Goal: Navigation & Orientation: Find specific page/section

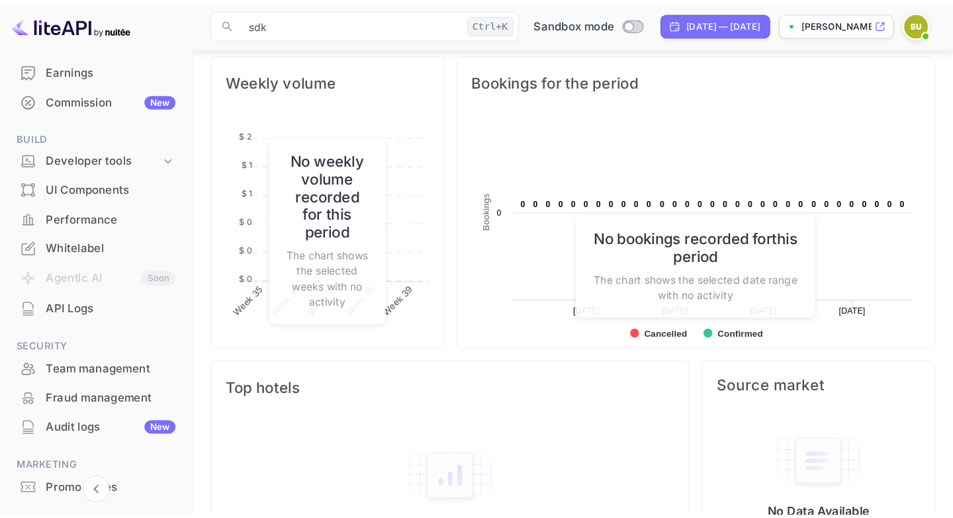
scroll to position [215, 242]
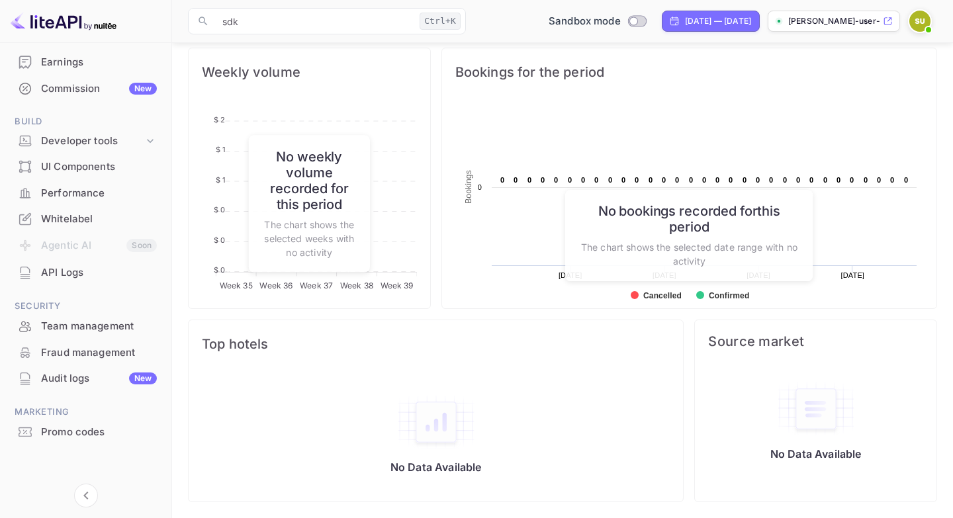
click at [880, 18] on p "sean-user-76d4v.nuitee..." at bounding box center [834, 21] width 92 height 12
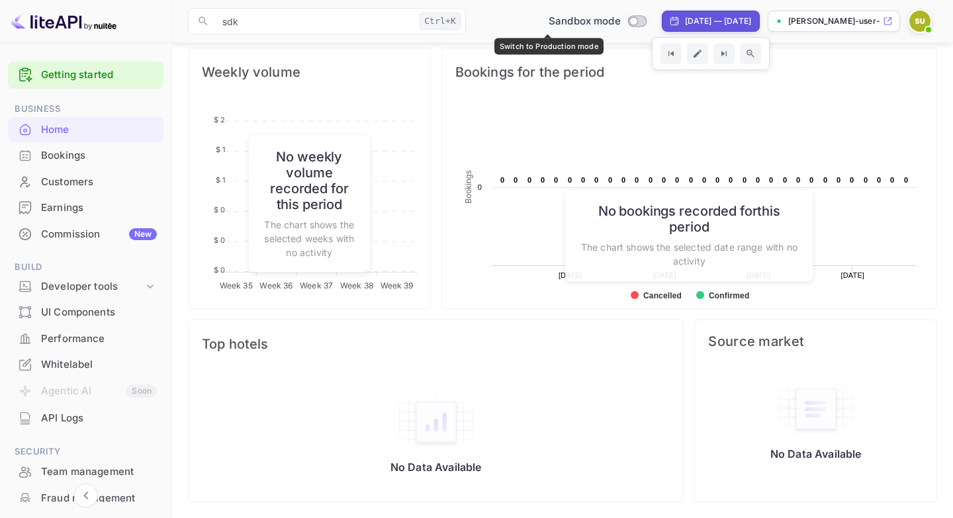
click at [620, 19] on input "Switch to Production mode" at bounding box center [633, 21] width 26 height 9
checkbox input "false"
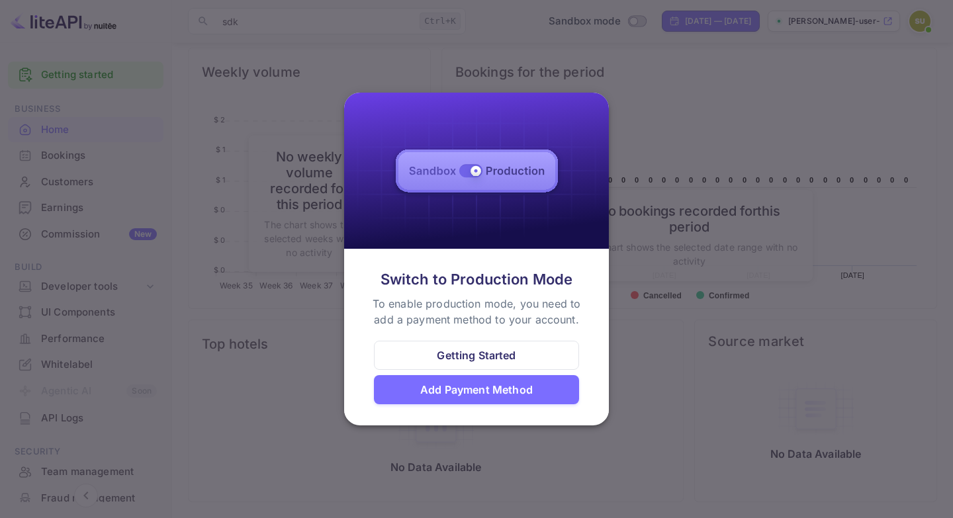
click at [531, 355] on div "Getting Started" at bounding box center [476, 355] width 205 height 29
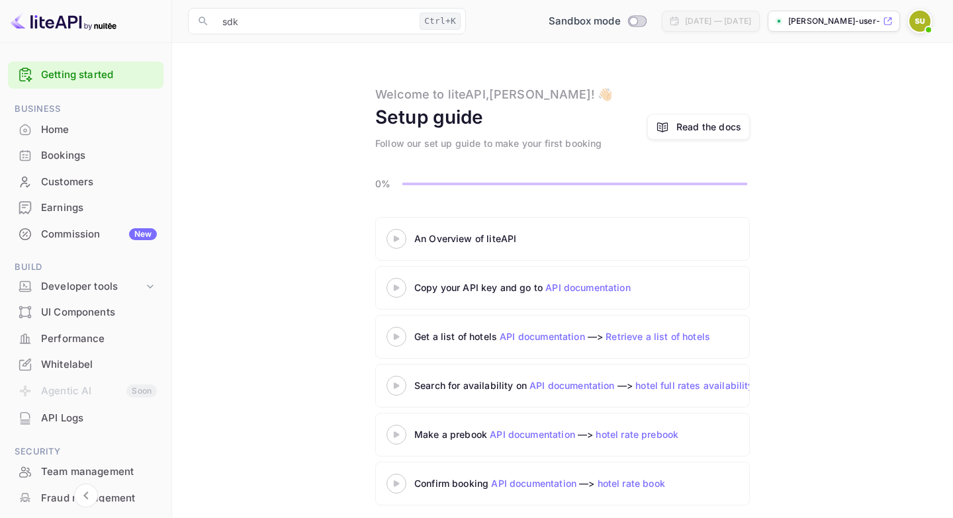
scroll to position [9, 0]
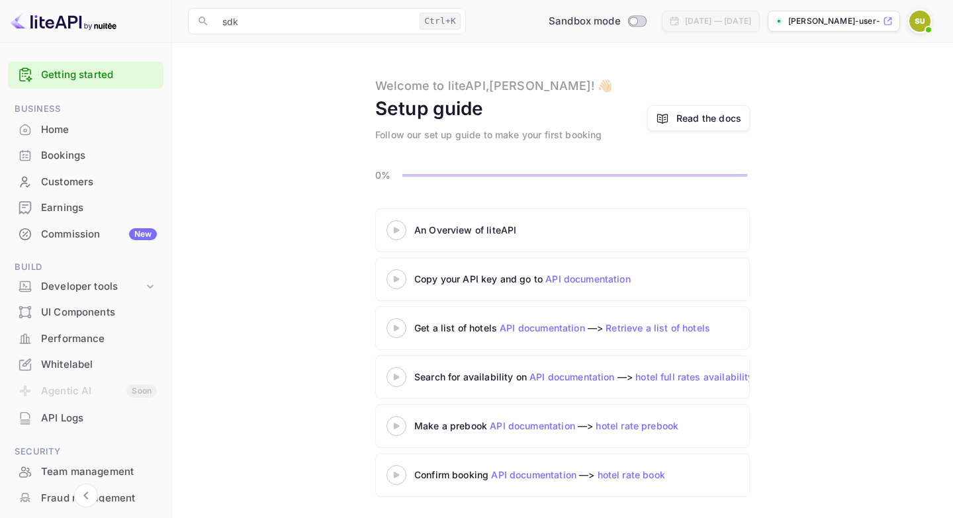
click at [866, 25] on p "sean-user-76d4v.nuitee..." at bounding box center [834, 21] width 92 height 12
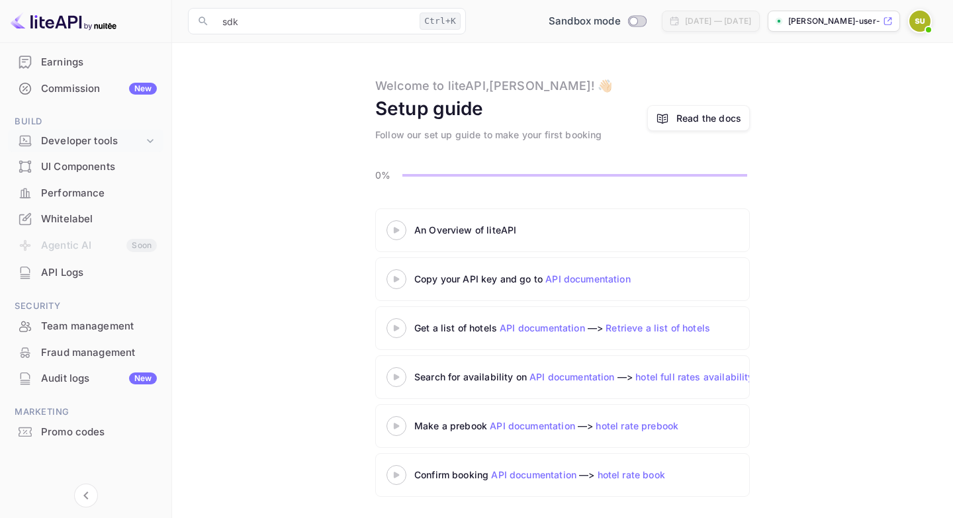
click at [103, 143] on div "Developer tools" at bounding box center [92, 141] width 103 height 15
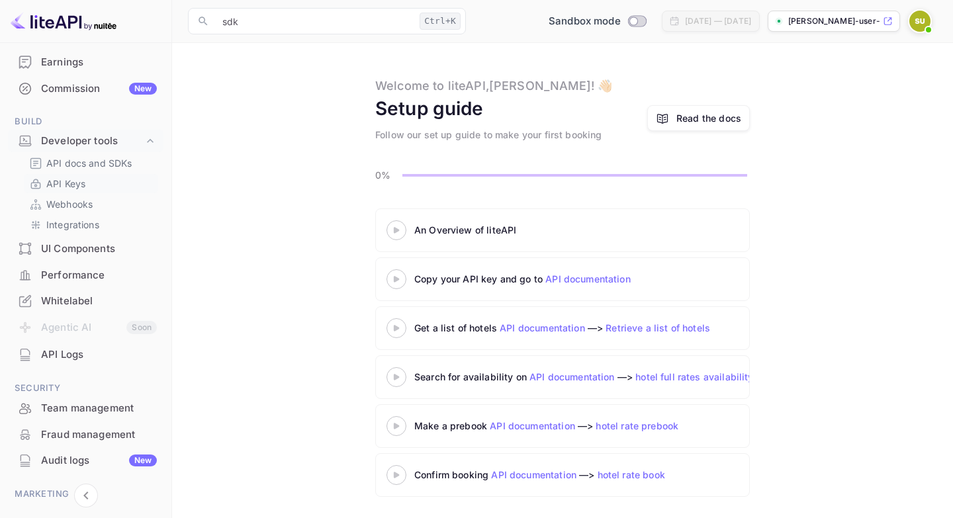
click at [97, 186] on link "API Keys" at bounding box center [91, 184] width 124 height 14
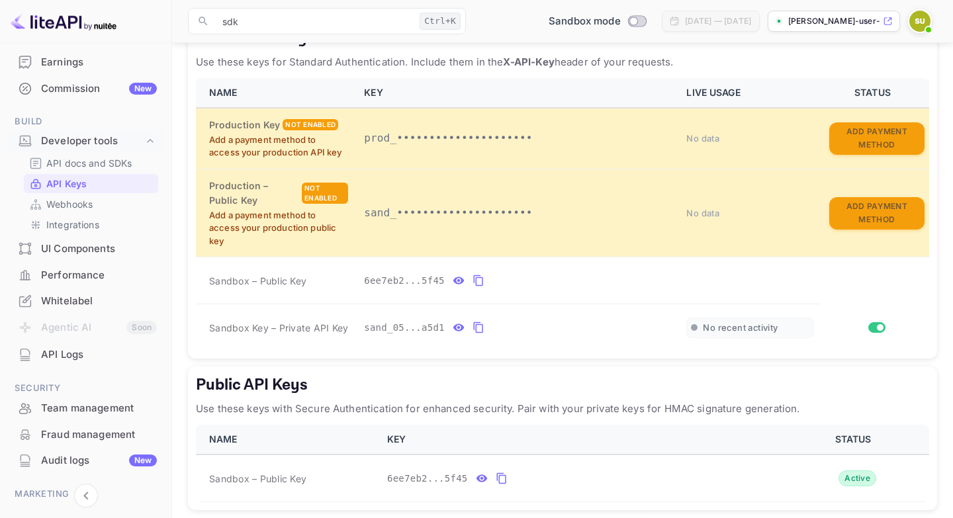
scroll to position [302, 0]
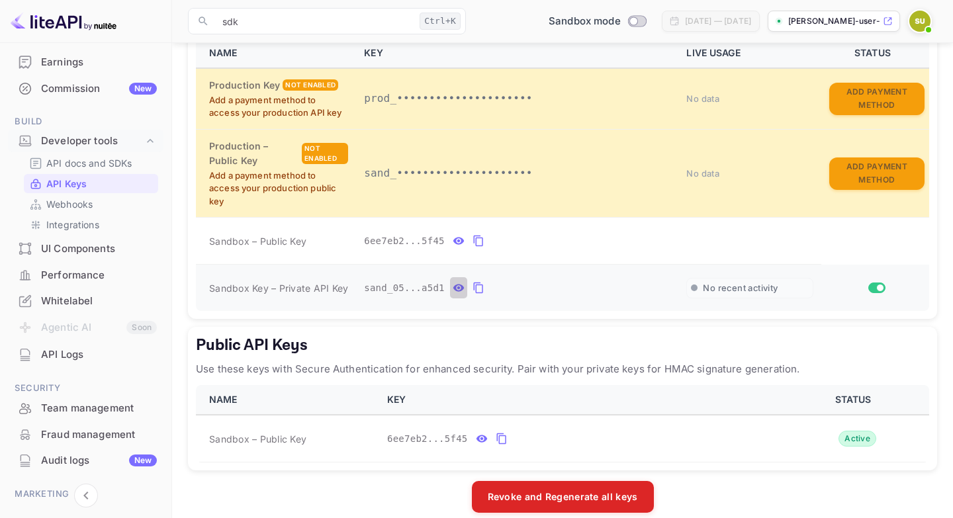
click at [453, 292] on icon "private api keys table" at bounding box center [458, 288] width 11 height 7
click at [635, 296] on icon "private api keys table" at bounding box center [633, 288] width 12 height 16
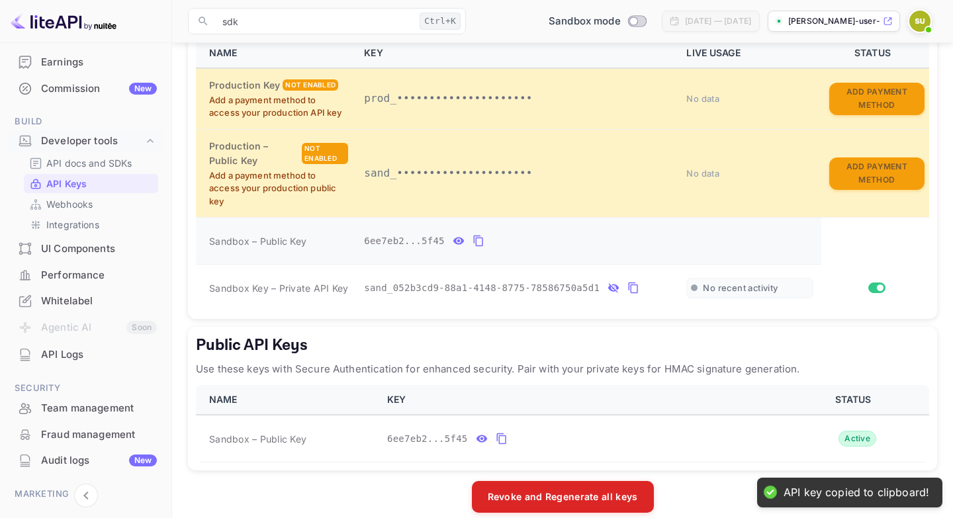
click at [463, 245] on icon "private api keys table" at bounding box center [458, 241] width 11 height 7
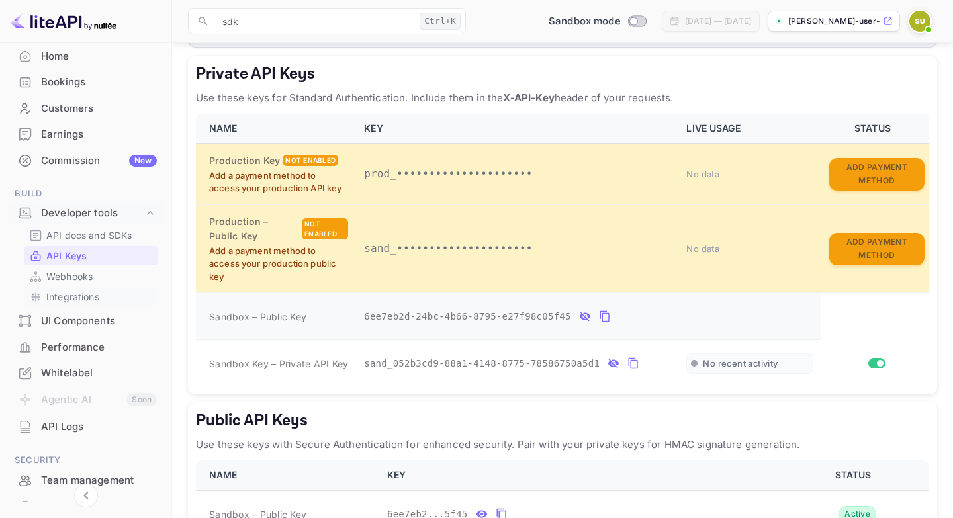
scroll to position [73, 0]
click at [115, 319] on div "UI Components" at bounding box center [99, 321] width 116 height 15
click at [87, 324] on div "UI Components" at bounding box center [99, 321] width 116 height 15
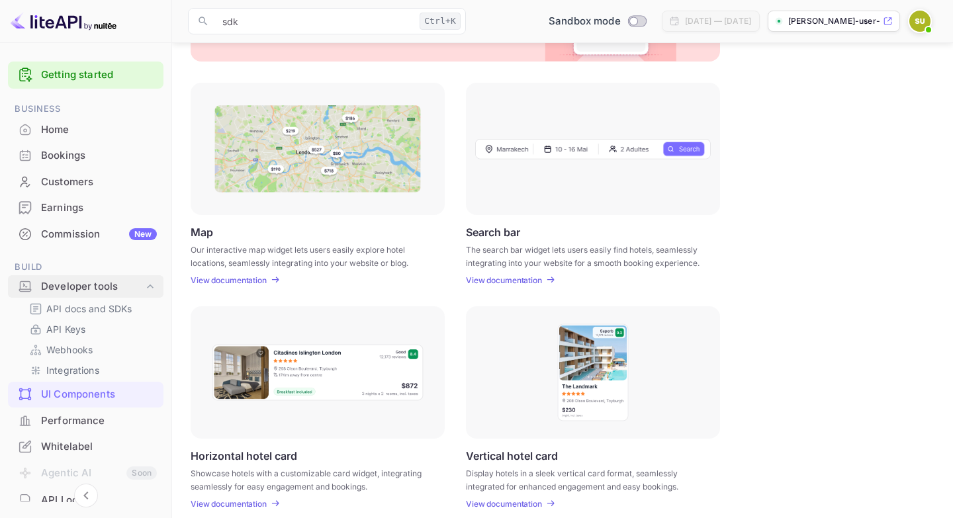
click at [68, 284] on div "Developer tools" at bounding box center [92, 286] width 103 height 15
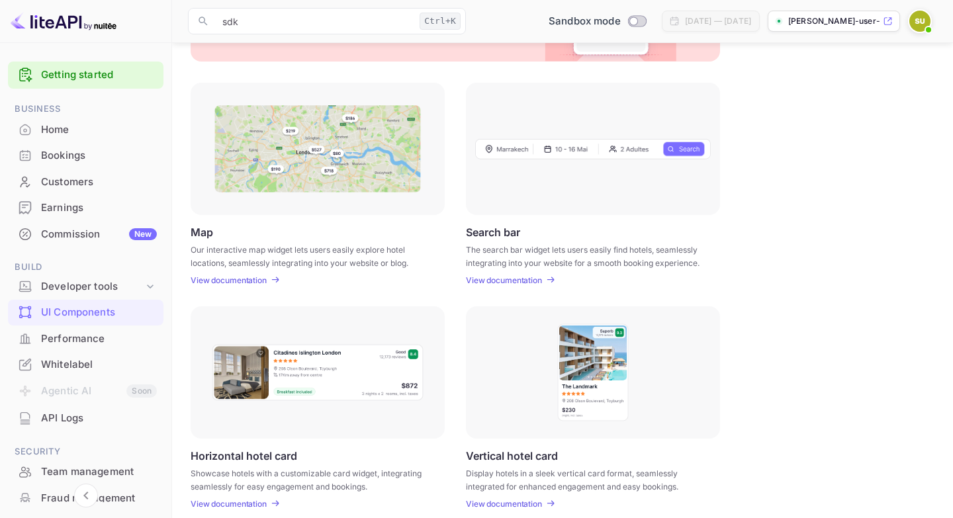
click at [99, 341] on div "Performance" at bounding box center [99, 339] width 116 height 15
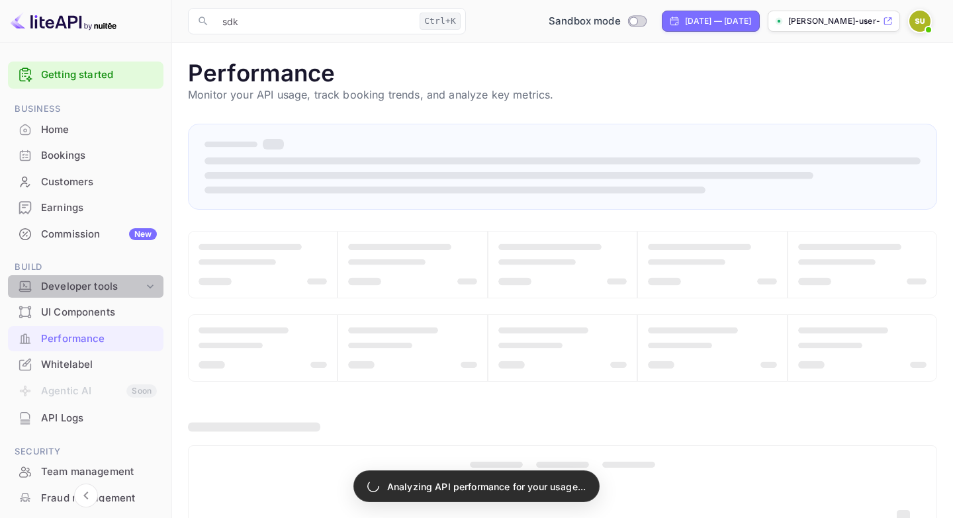
click at [118, 290] on div "Developer tools" at bounding box center [92, 286] width 103 height 15
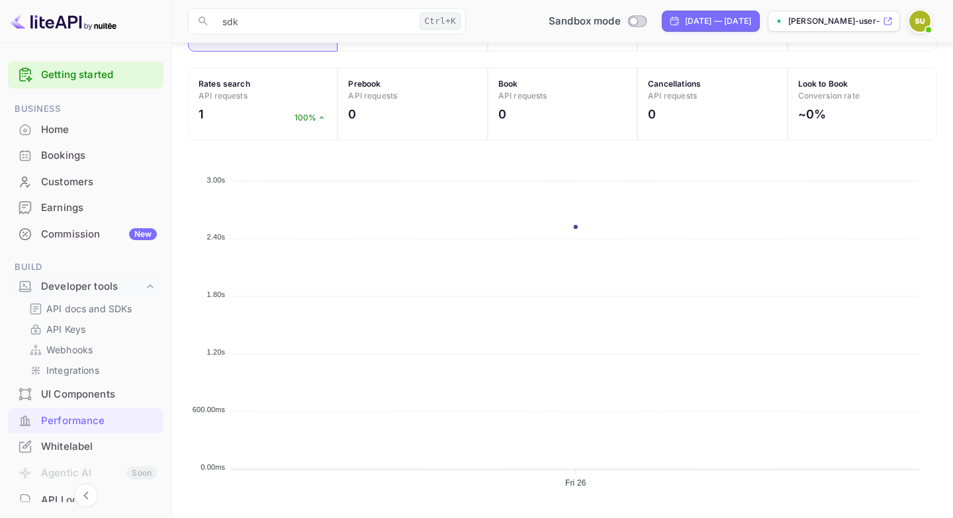
click at [92, 461] on li "Agentic AI Soon" at bounding box center [86, 474] width 156 height 28
click at [89, 450] on div "Whitelabel" at bounding box center [99, 446] width 116 height 15
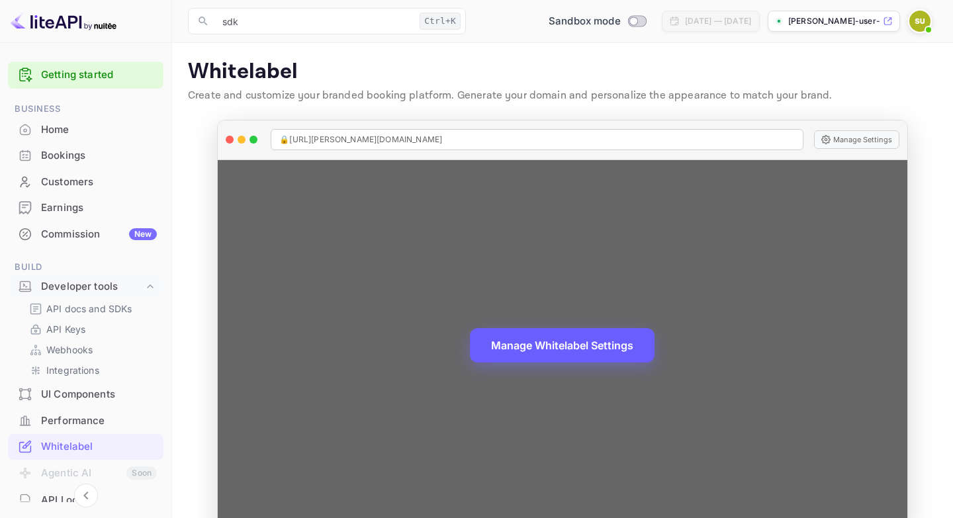
click at [530, 337] on button "Manage Whitelabel Settings" at bounding box center [562, 345] width 185 height 34
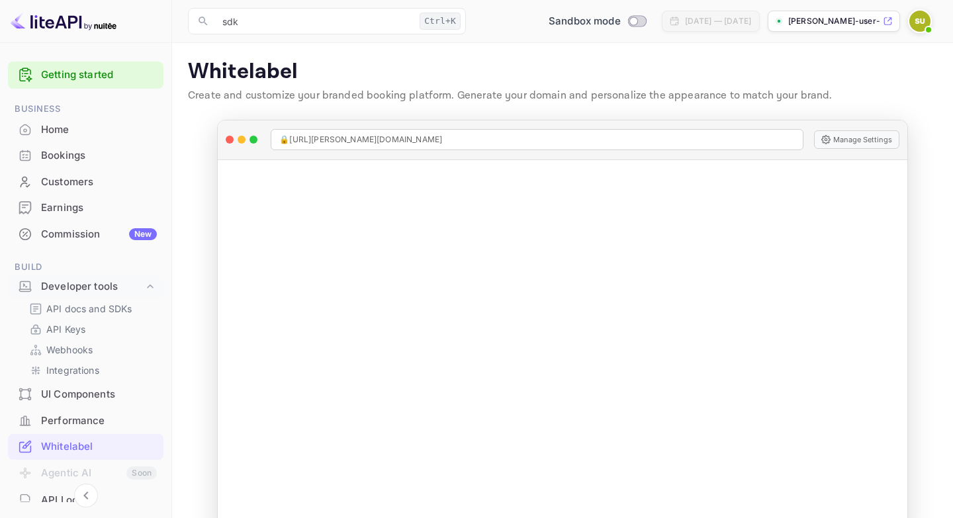
scroll to position [228, 0]
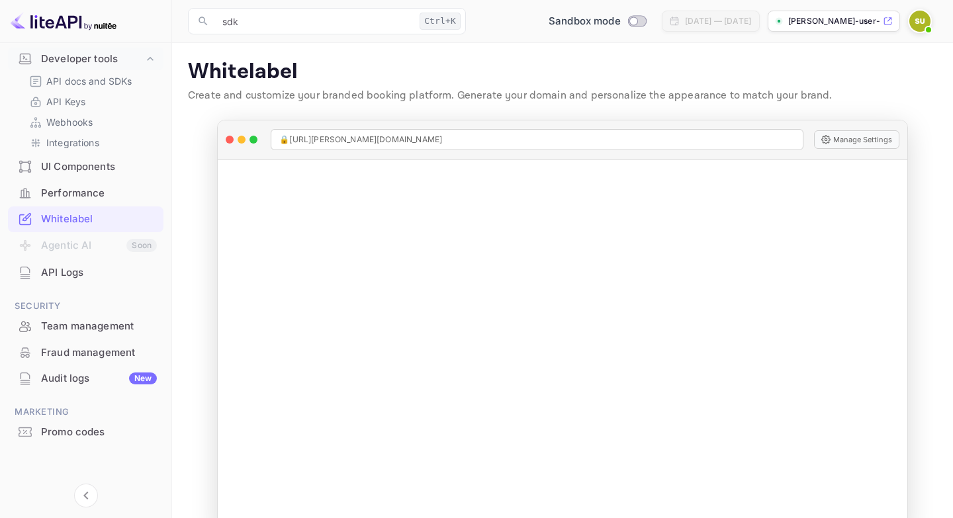
click at [87, 252] on li "Agentic AI Soon" at bounding box center [86, 246] width 156 height 28
click at [101, 275] on div "API Logs" at bounding box center [99, 272] width 116 height 15
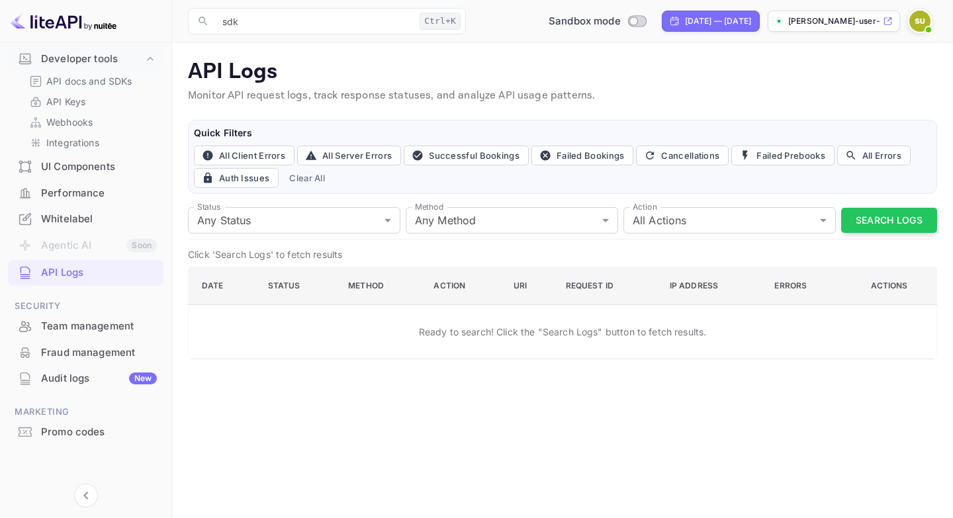
click at [136, 200] on div "Performance" at bounding box center [99, 193] width 116 height 15
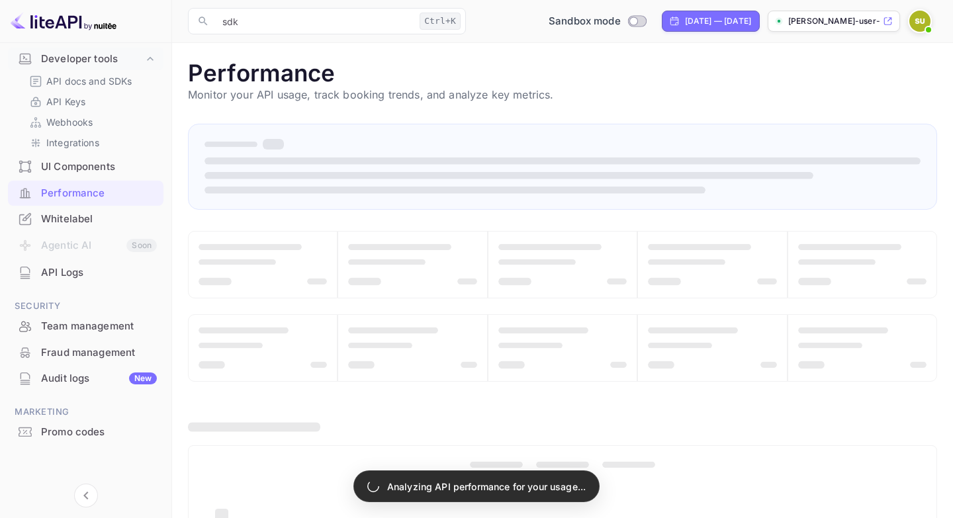
click at [134, 176] on div "UI Components" at bounding box center [86, 167] width 156 height 26
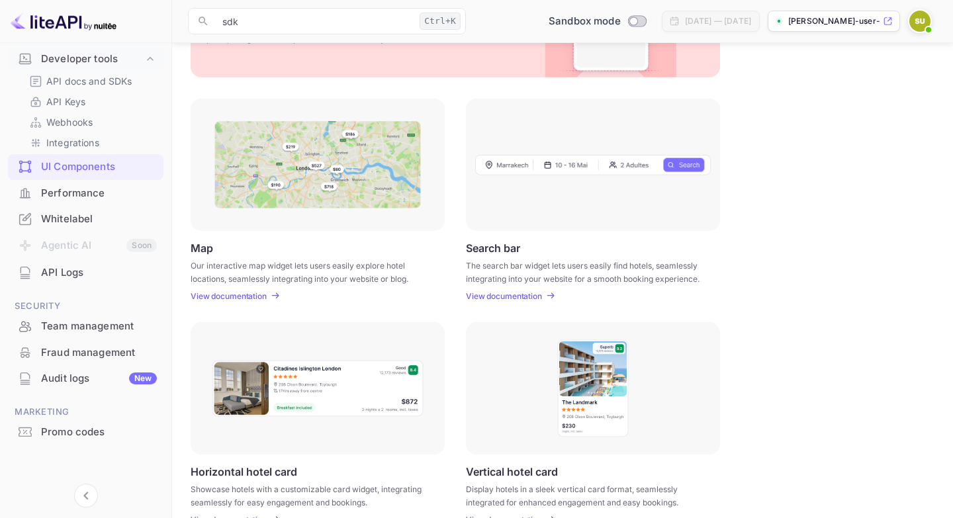
scroll to position [71, 0]
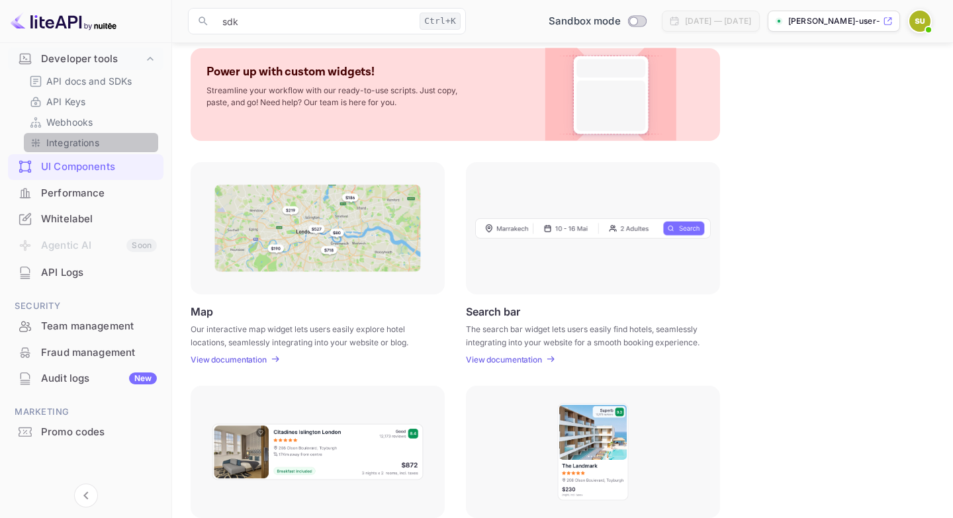
click at [118, 140] on link "Integrations" at bounding box center [91, 143] width 124 height 14
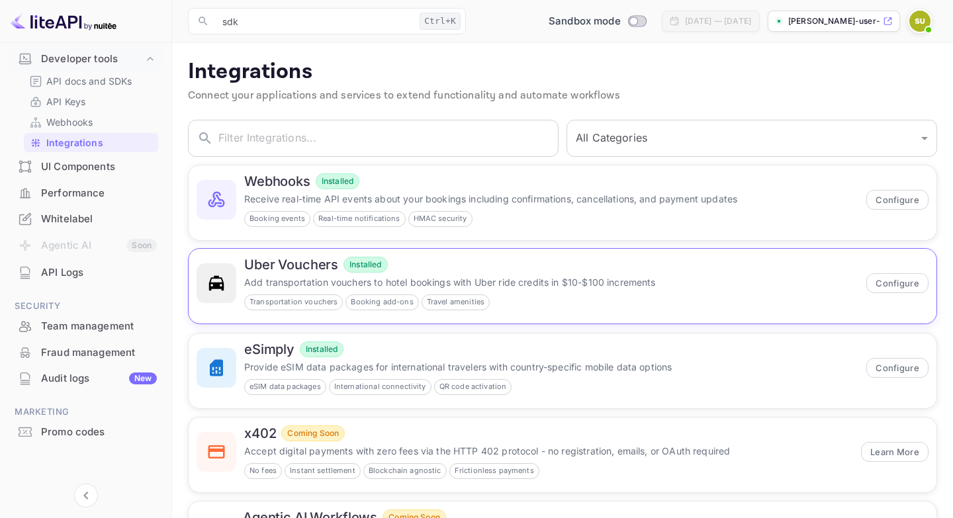
click at [318, 281] on p "Add transportation vouchers to hotel bookings with Uber ride credits in $10-$10…" at bounding box center [551, 282] width 614 height 14
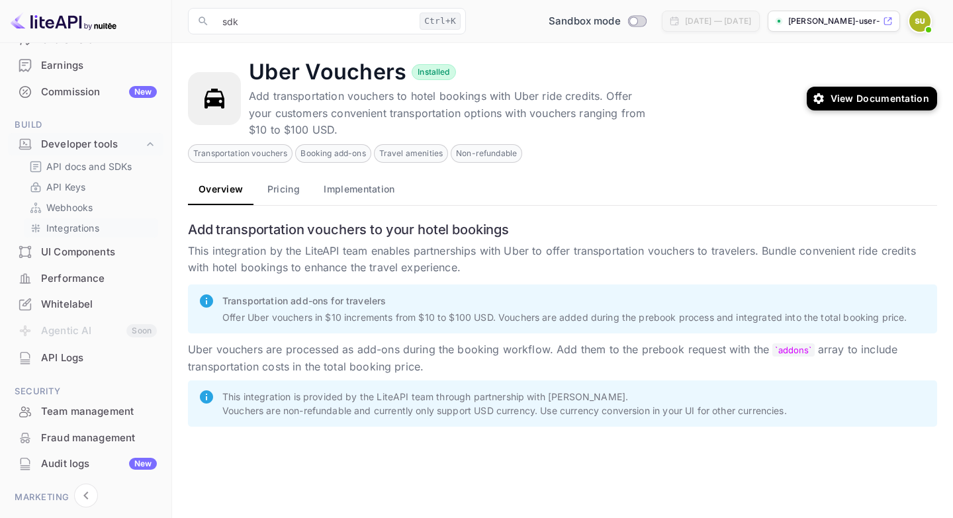
scroll to position [73, 0]
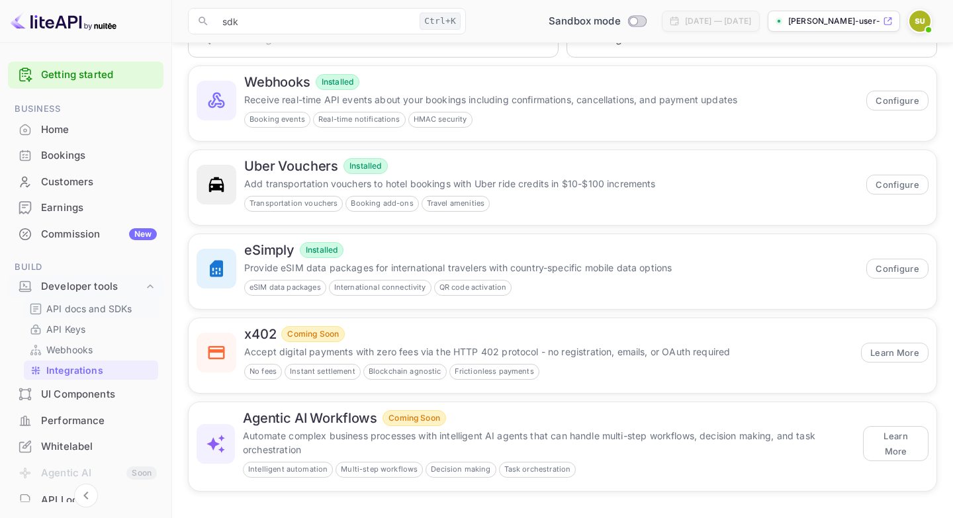
scroll to position [228, 0]
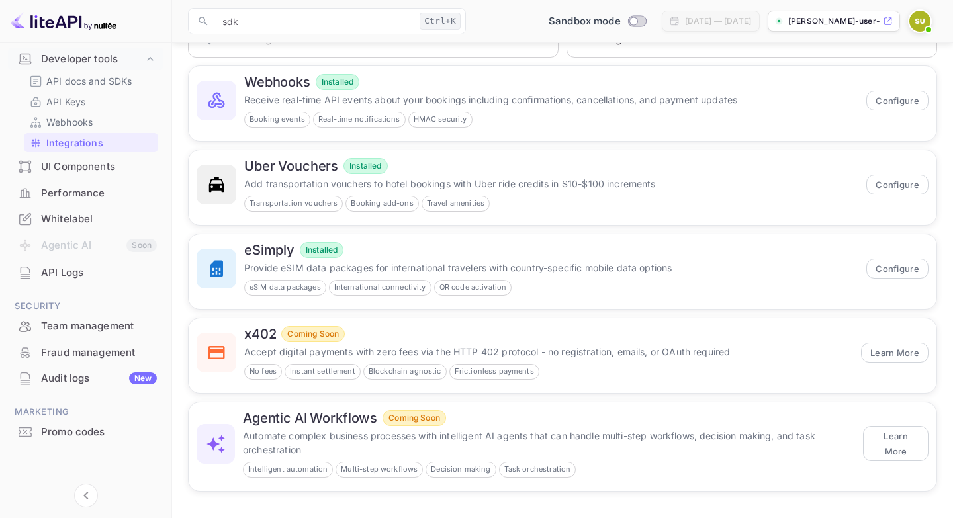
click at [600, 35] on div "​ sdk Ctrl+K ​ Sandbox mode Aug 27, 2025 — Sep 26, 2025 sean-user-76d4v.nuitee.…" at bounding box center [562, 21] width 781 height 42
click at [576, 25] on div "Sandbox mode" at bounding box center [597, 21] width 108 height 15
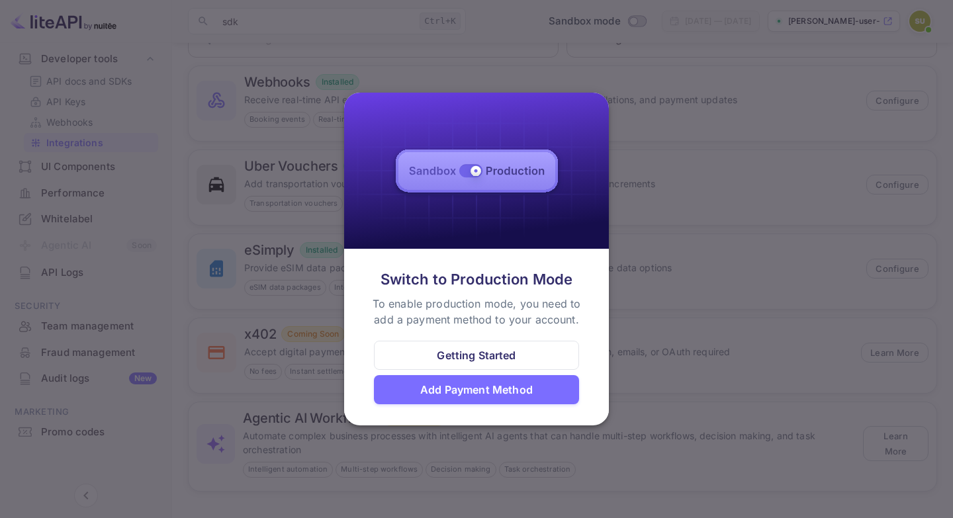
click at [518, 40] on div at bounding box center [476, 259] width 953 height 518
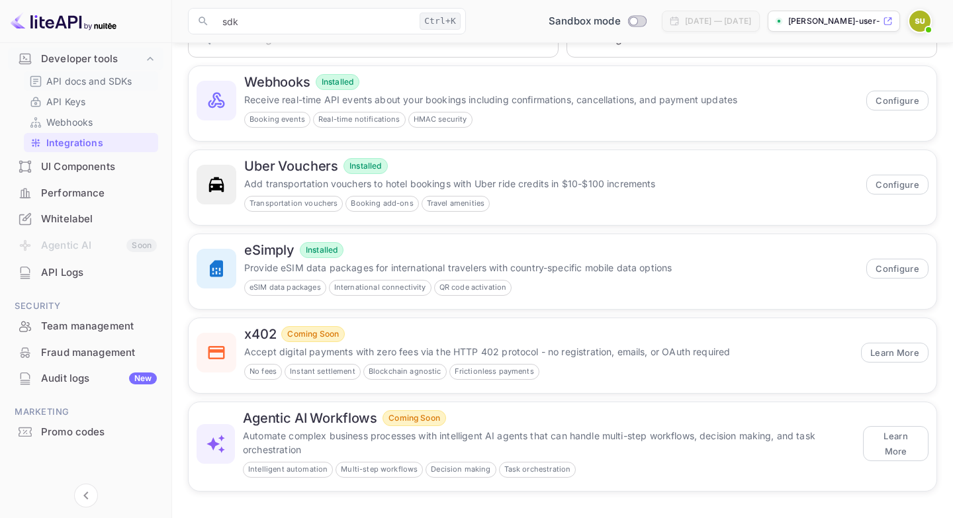
click at [77, 83] on p "API docs and SDKs" at bounding box center [89, 81] width 86 height 14
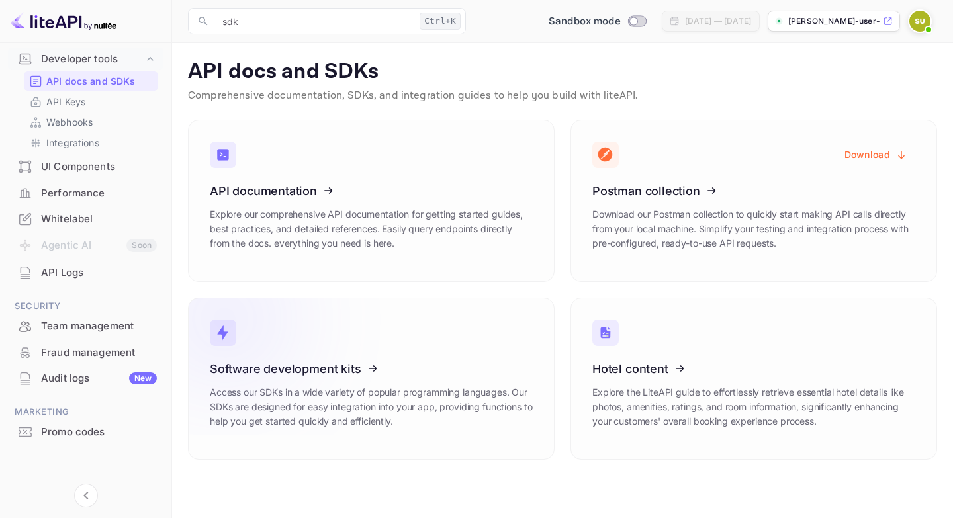
click at [371, 330] on icon at bounding box center [292, 367] width 206 height 136
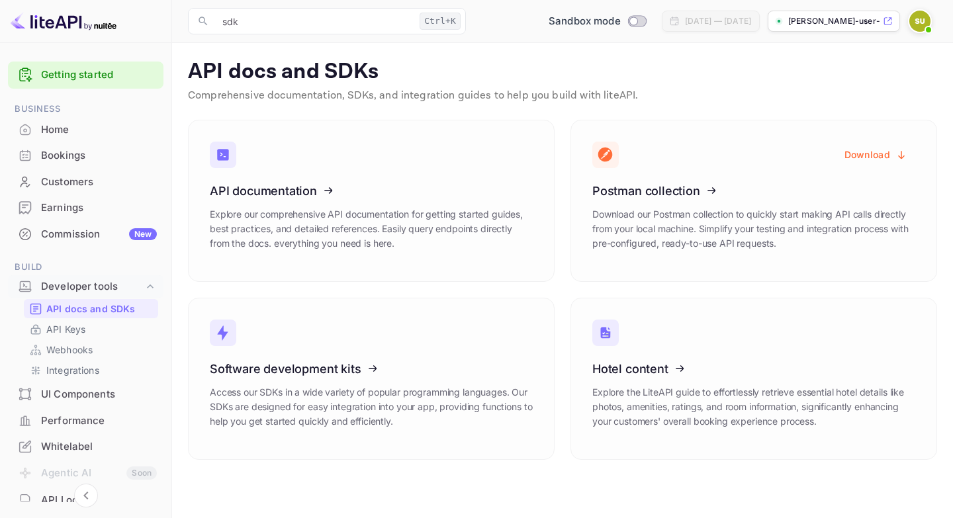
click at [85, 128] on div "Home" at bounding box center [99, 129] width 116 height 15
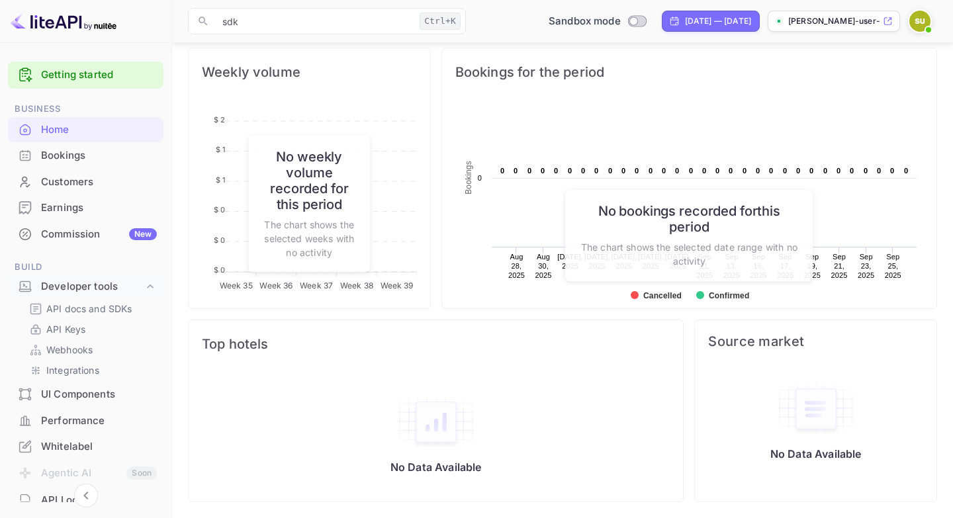
scroll to position [228, 0]
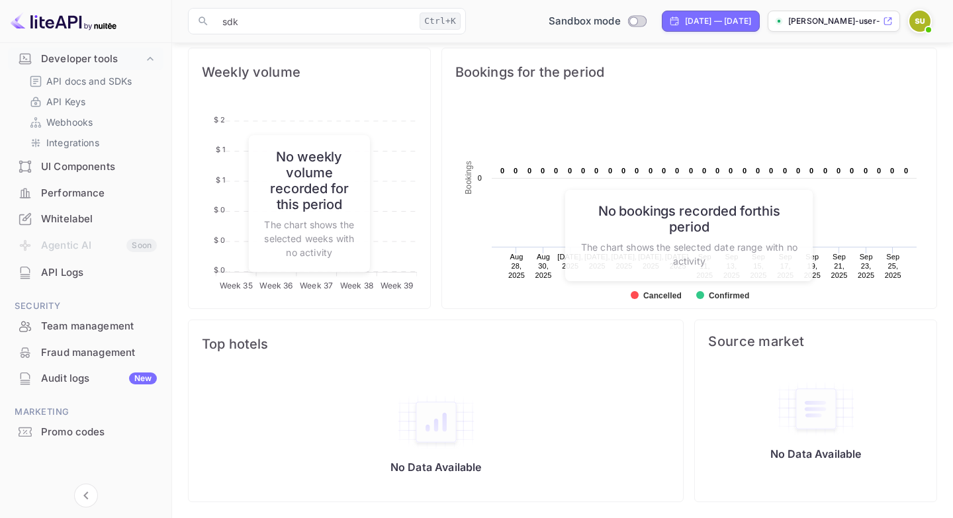
click at [81, 427] on div "Promo codes" at bounding box center [99, 432] width 116 height 15
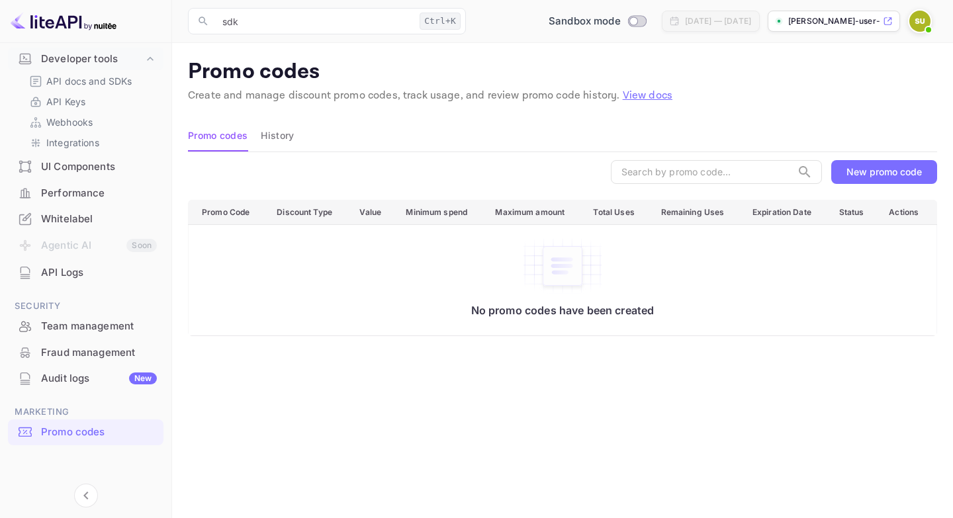
click at [98, 349] on div "Fraud management" at bounding box center [99, 352] width 116 height 15
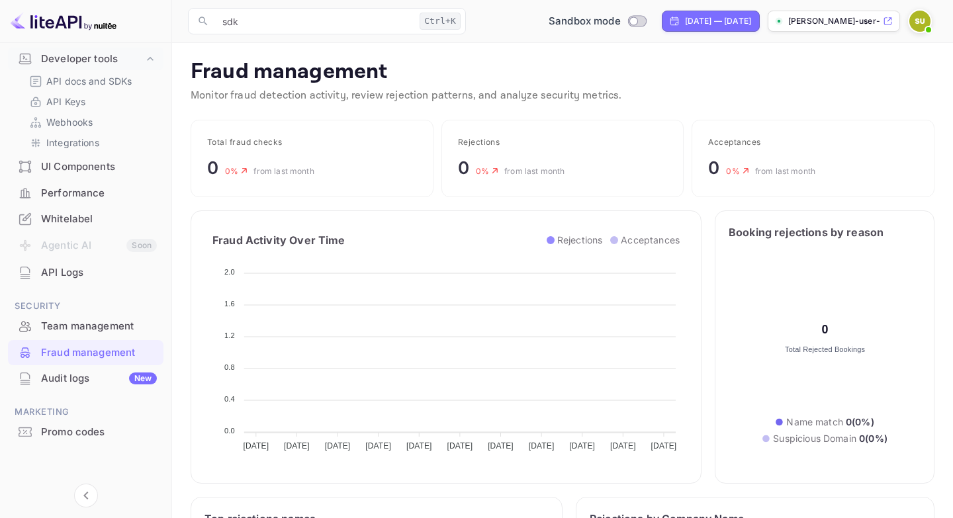
scroll to position [1, 1]
click at [107, 337] on div "Team management" at bounding box center [86, 327] width 156 height 26
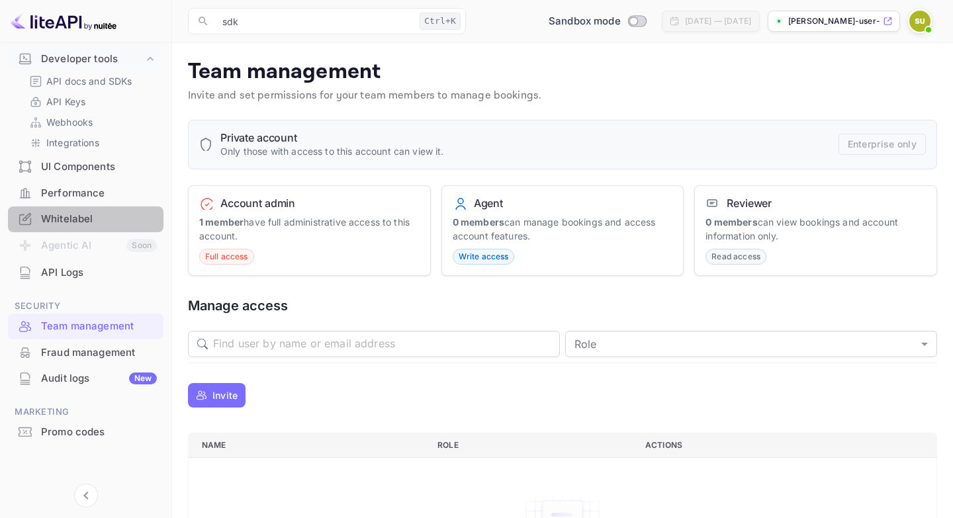
click at [93, 222] on div "Whitelabel" at bounding box center [99, 219] width 116 height 15
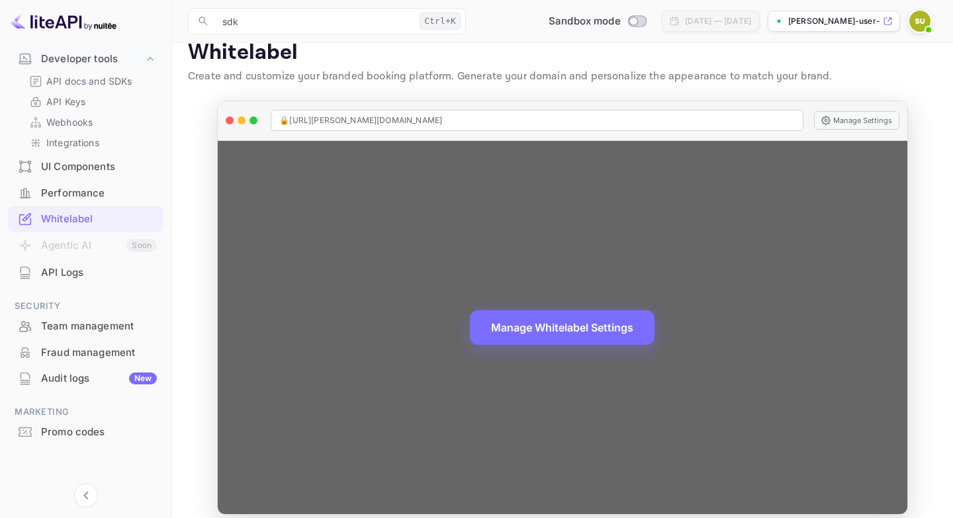
scroll to position [32, 0]
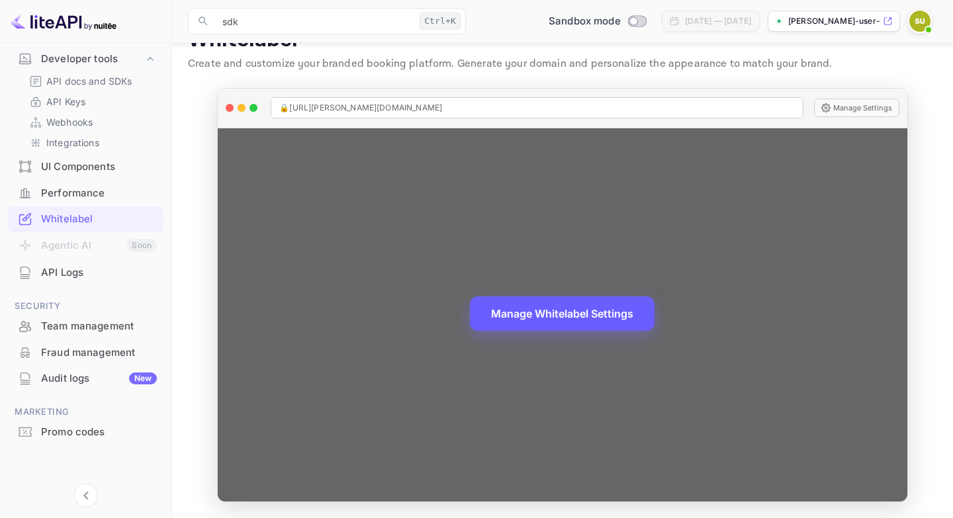
click at [545, 313] on button "Manage Whitelabel Settings" at bounding box center [562, 314] width 185 height 34
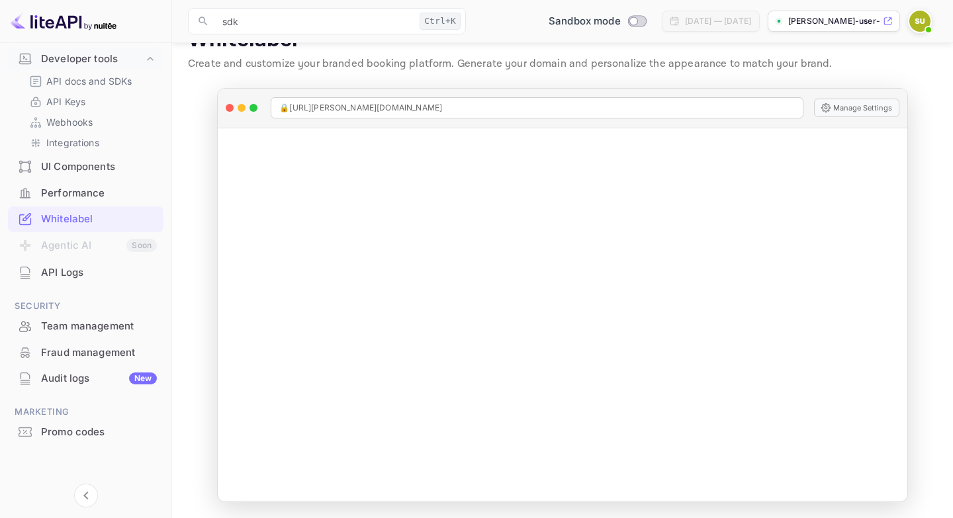
click at [88, 180] on li "Performance" at bounding box center [86, 193] width 156 height 26
click at [69, 173] on div "UI Components" at bounding box center [99, 167] width 116 height 15
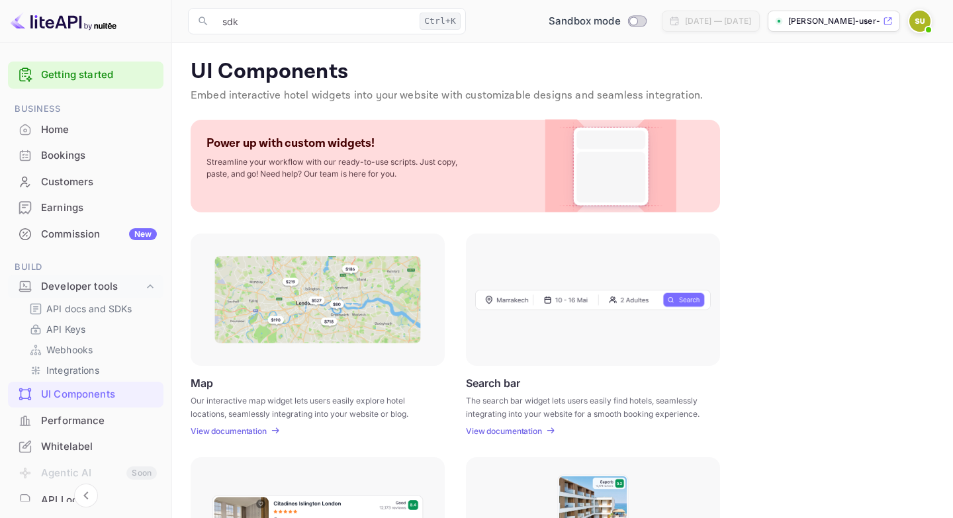
click at [79, 232] on div "Commission New" at bounding box center [99, 234] width 116 height 15
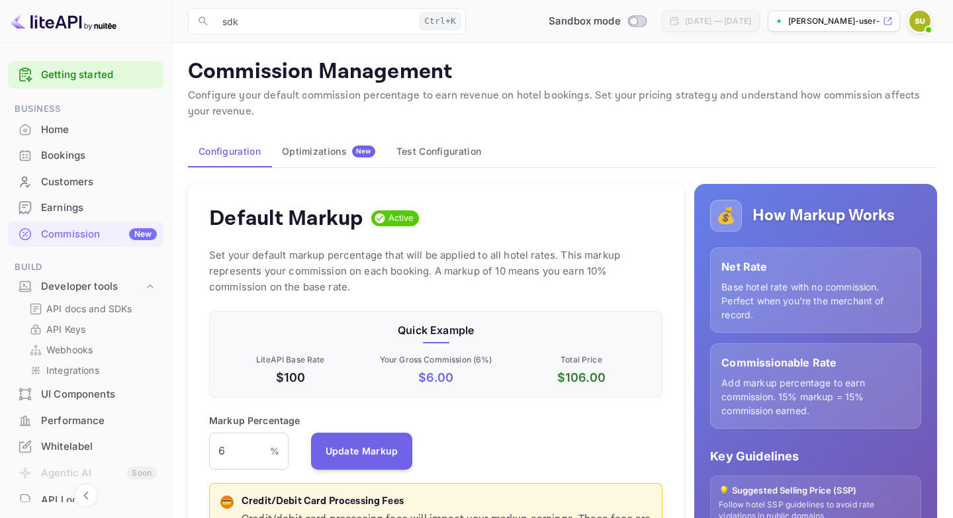
scroll to position [235, 453]
click at [94, 209] on div "Earnings" at bounding box center [99, 208] width 116 height 15
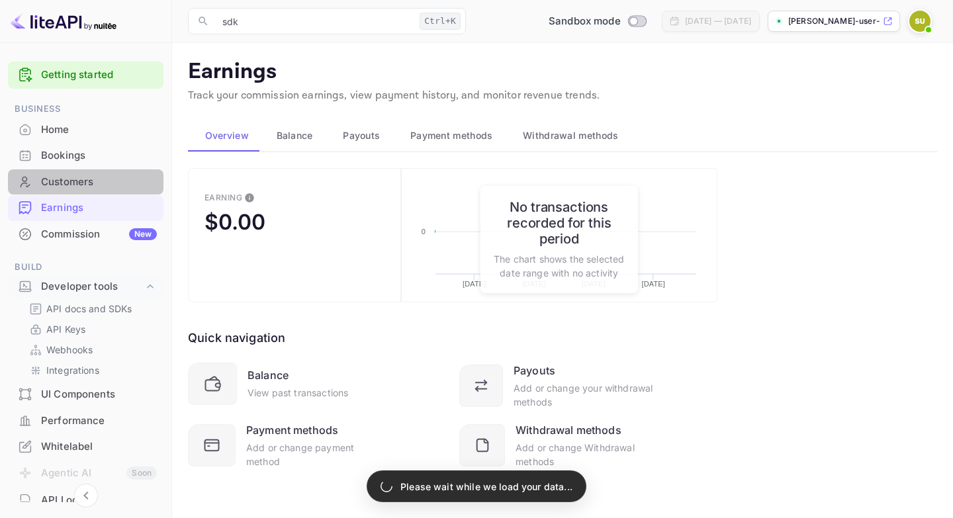
click at [123, 191] on div "Customers" at bounding box center [86, 182] width 156 height 26
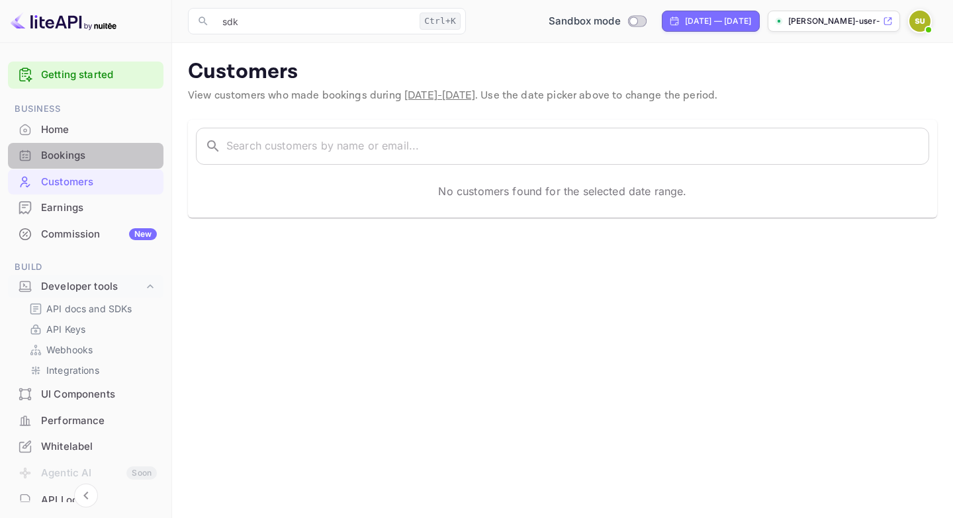
click at [125, 166] on div "Bookings" at bounding box center [86, 156] width 156 height 26
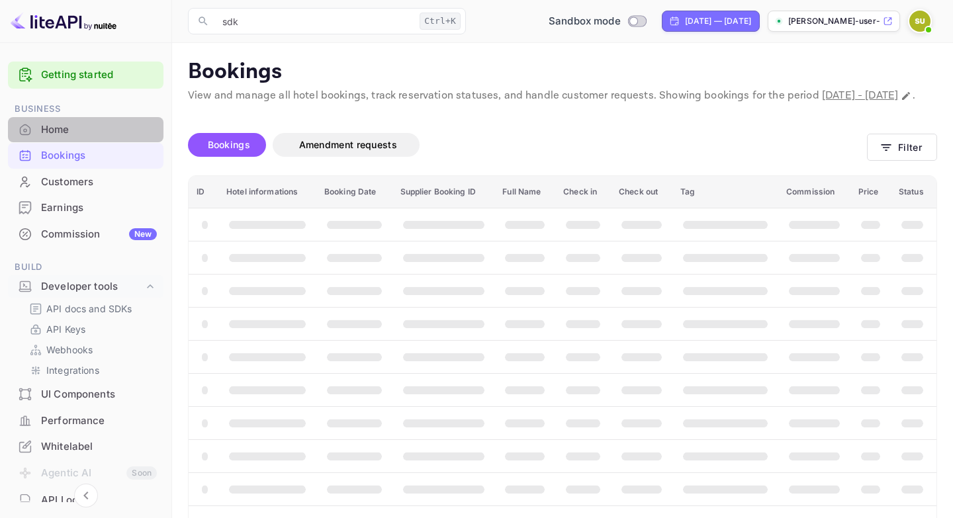
click at [130, 127] on div "Home" at bounding box center [99, 129] width 116 height 15
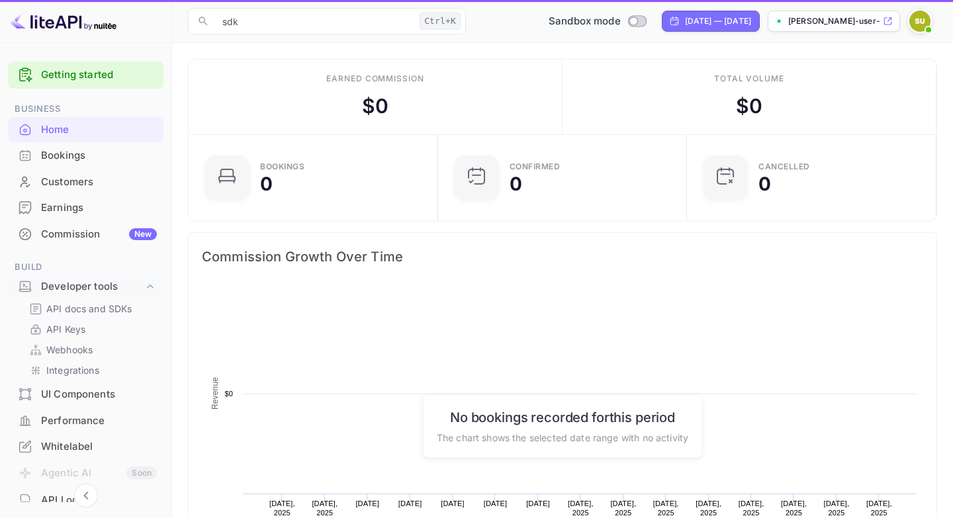
scroll to position [1, 1]
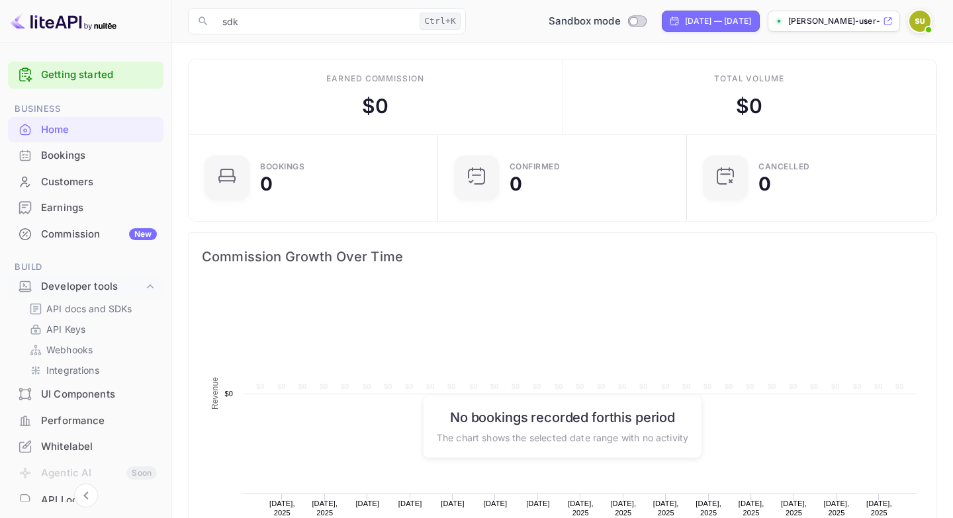
click at [122, 142] on div "Home" at bounding box center [86, 130] width 156 height 26
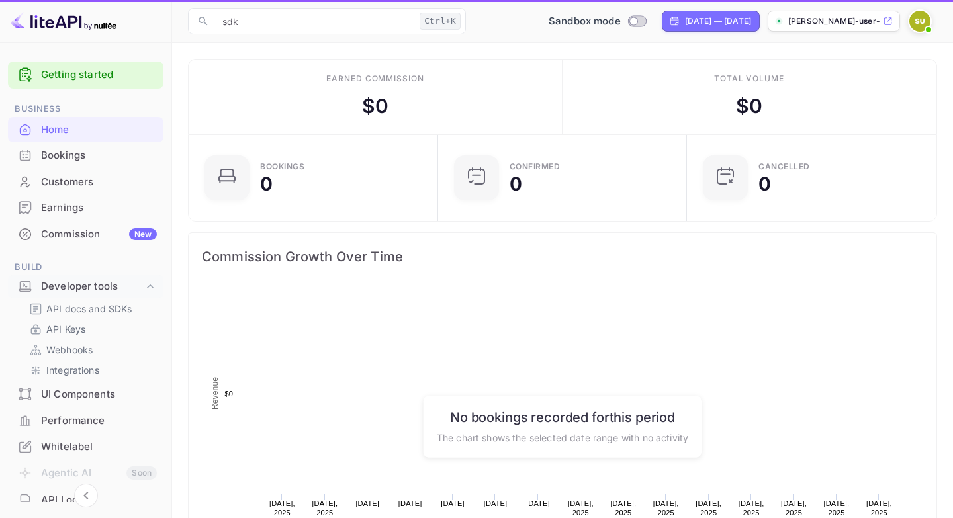
click at [109, 162] on div "Bookings" at bounding box center [99, 155] width 116 height 15
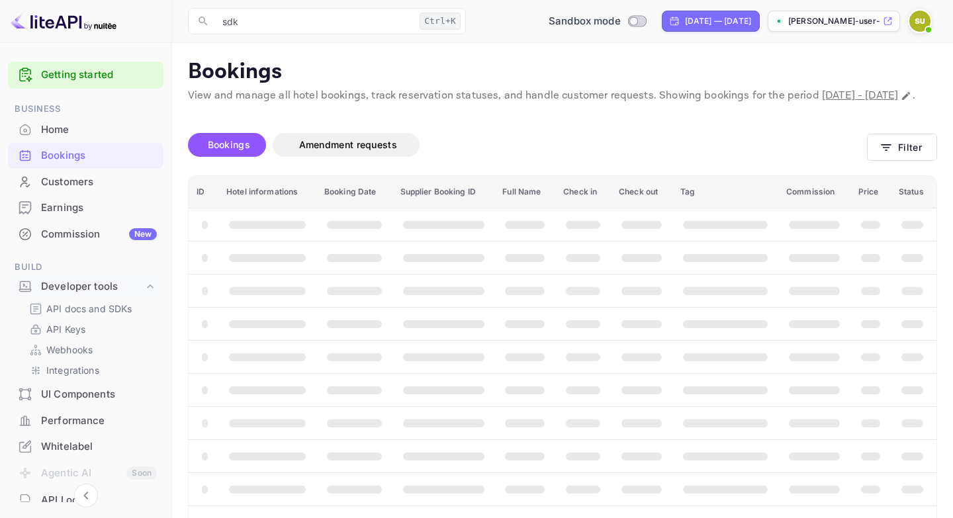
click at [120, 185] on div "Customers" at bounding box center [99, 182] width 116 height 15
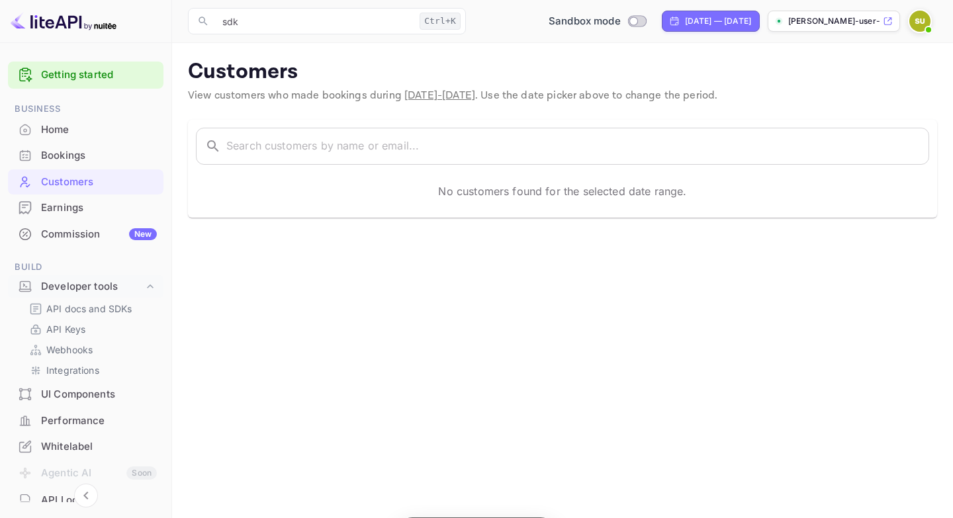
click at [120, 205] on div "Earnings" at bounding box center [99, 208] width 116 height 15
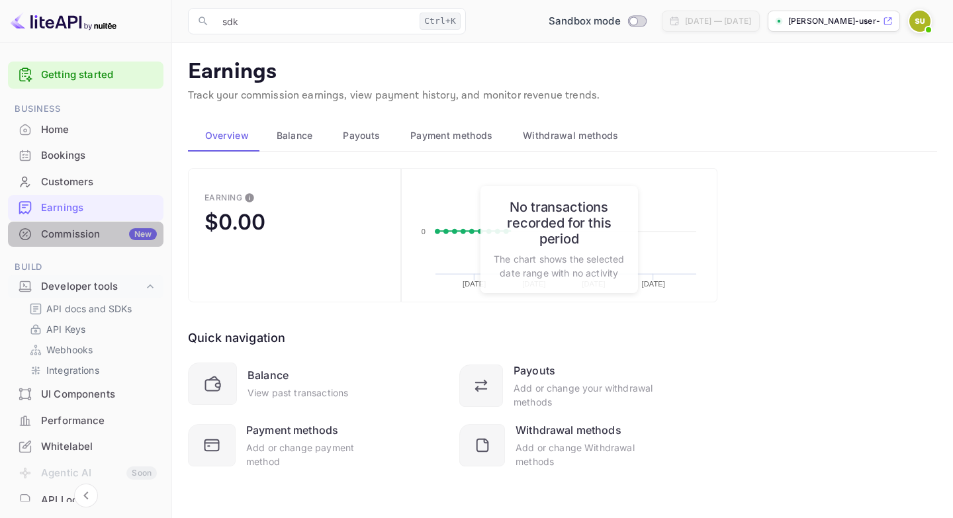
click at [117, 239] on div "Commission New" at bounding box center [99, 234] width 116 height 15
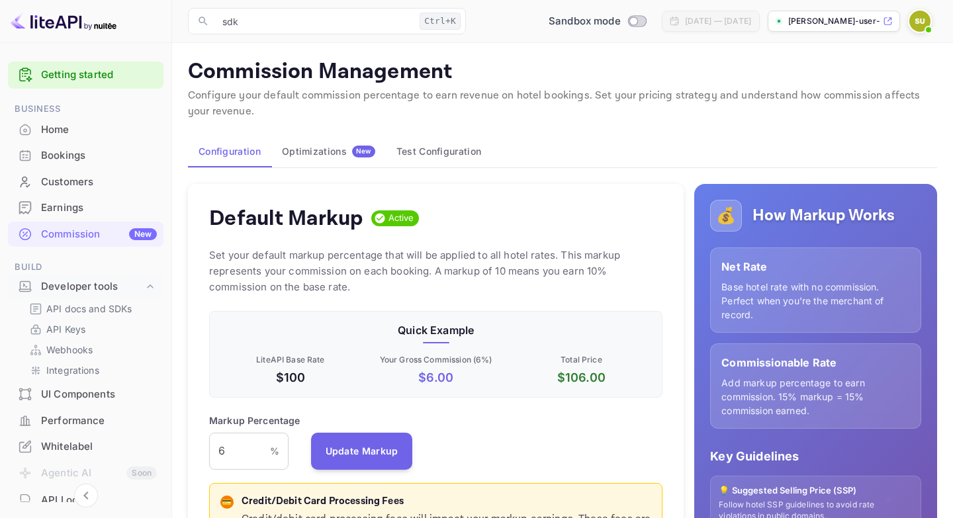
scroll to position [235, 453]
click at [119, 218] on div "Earnings" at bounding box center [86, 208] width 156 height 26
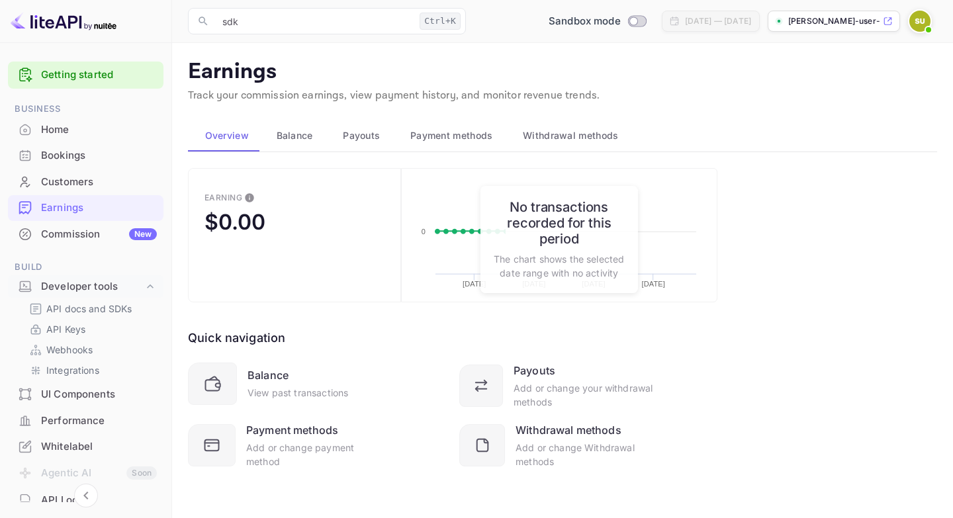
click at [126, 185] on div "Customers" at bounding box center [99, 182] width 116 height 15
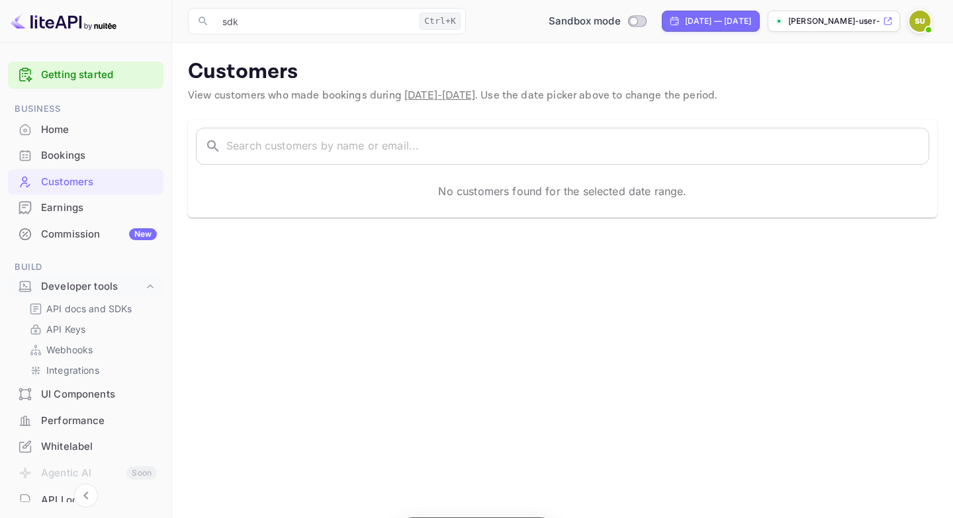
click at [117, 169] on div "Customers" at bounding box center [86, 182] width 156 height 26
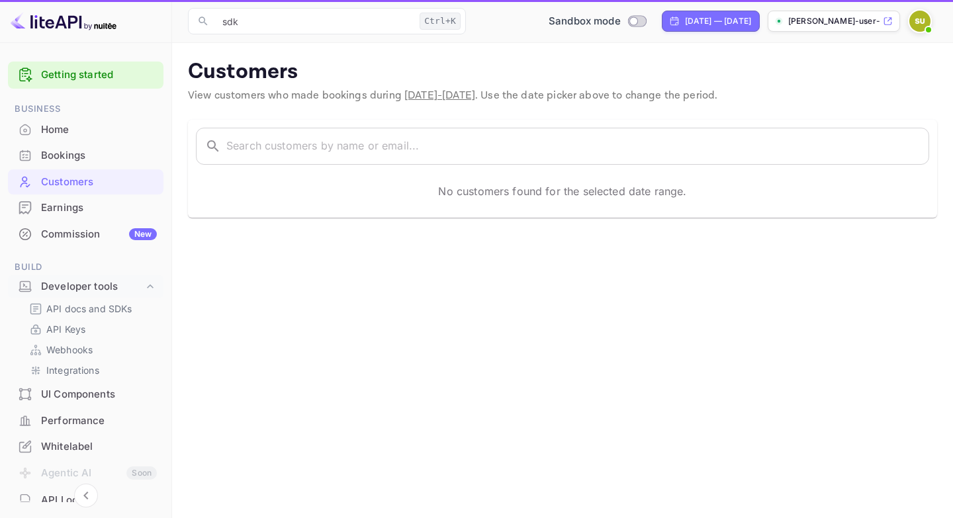
click at [103, 151] on div "Bookings" at bounding box center [99, 155] width 116 height 15
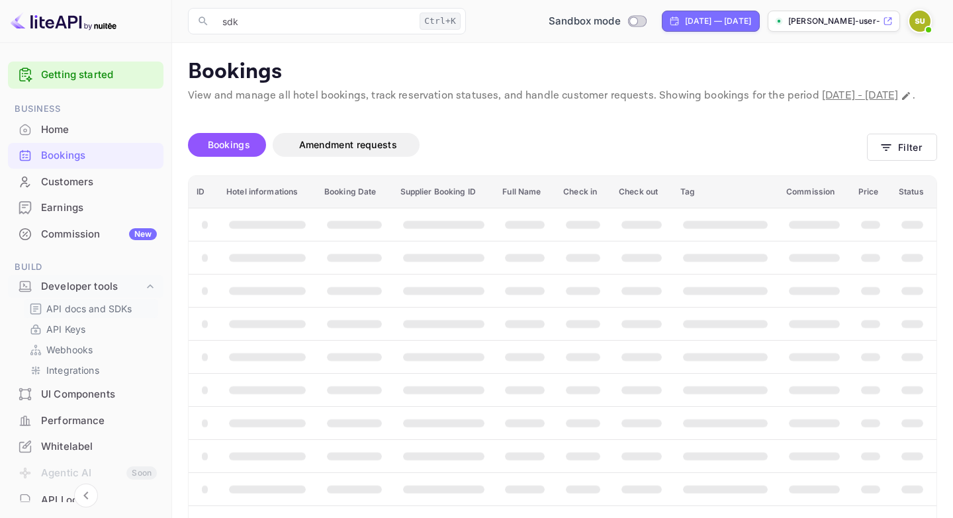
click at [74, 305] on p "API docs and SDKs" at bounding box center [89, 309] width 86 height 14
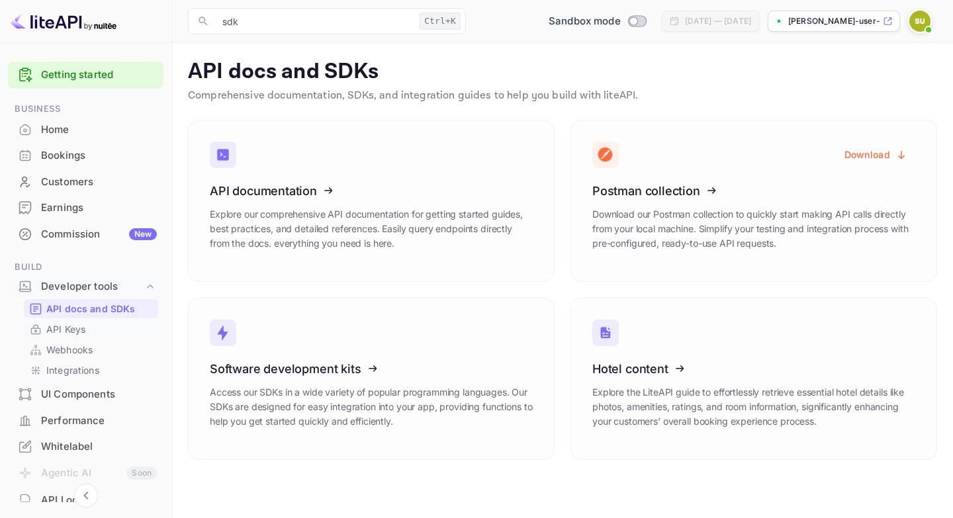
click at [62, 333] on p "API Keys" at bounding box center [65, 329] width 39 height 14
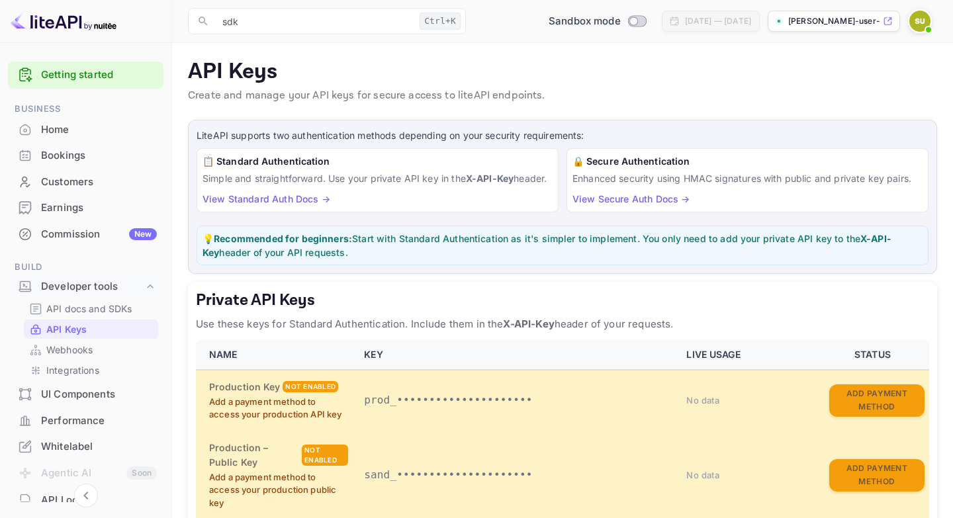
click at [82, 361] on div "API docs and SDKs API Keys Webhooks Integrations" at bounding box center [86, 339] width 156 height 81
click at [97, 357] on div "Webhooks" at bounding box center [91, 349] width 134 height 19
click at [71, 377] on p "Integrations" at bounding box center [72, 370] width 53 height 14
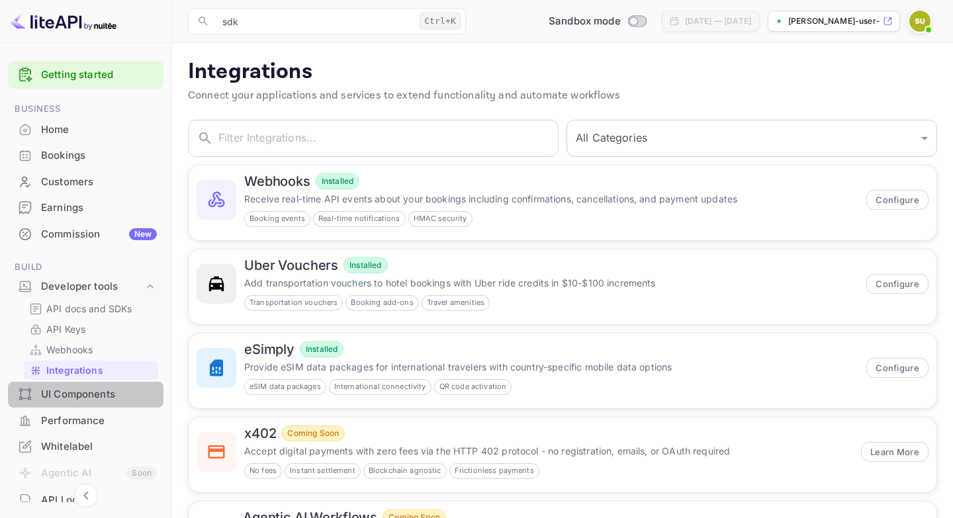
click at [109, 396] on div "UI Components" at bounding box center [99, 394] width 116 height 15
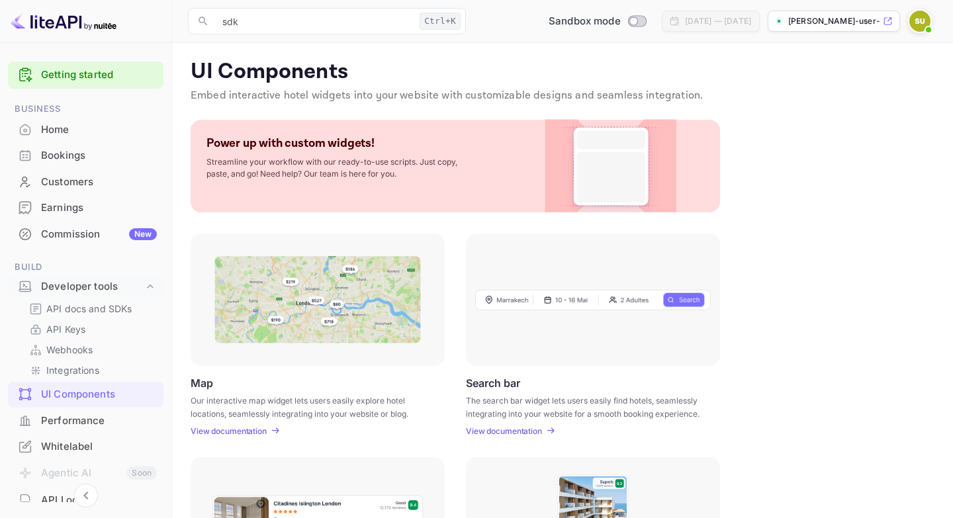
click at [82, 183] on div "Customers" at bounding box center [99, 182] width 116 height 15
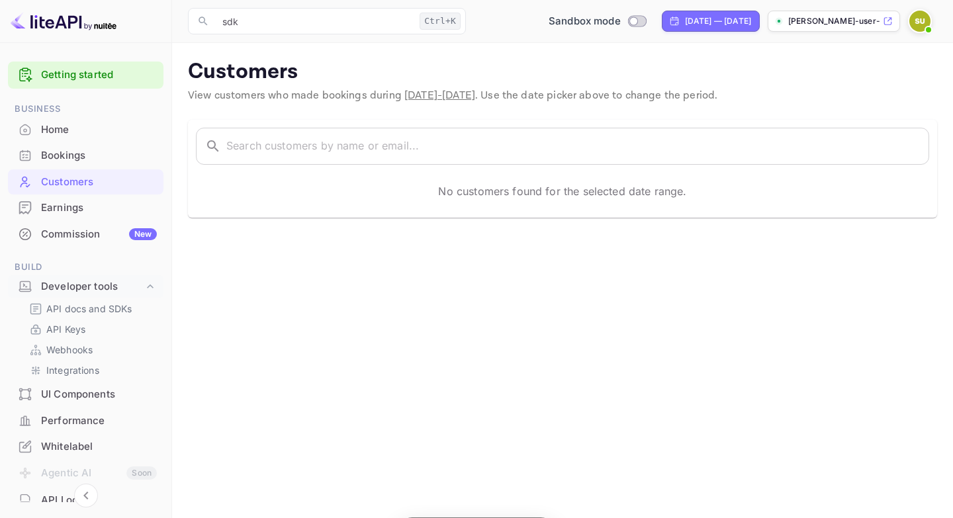
click at [76, 136] on div "Home" at bounding box center [99, 129] width 116 height 15
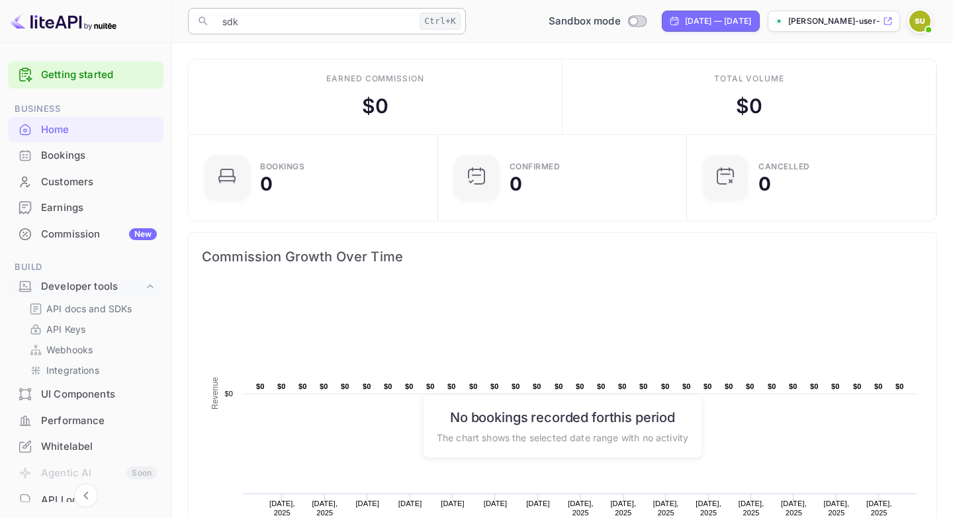
click at [326, 18] on input "sdk" at bounding box center [314, 21] width 200 height 26
type input "s"
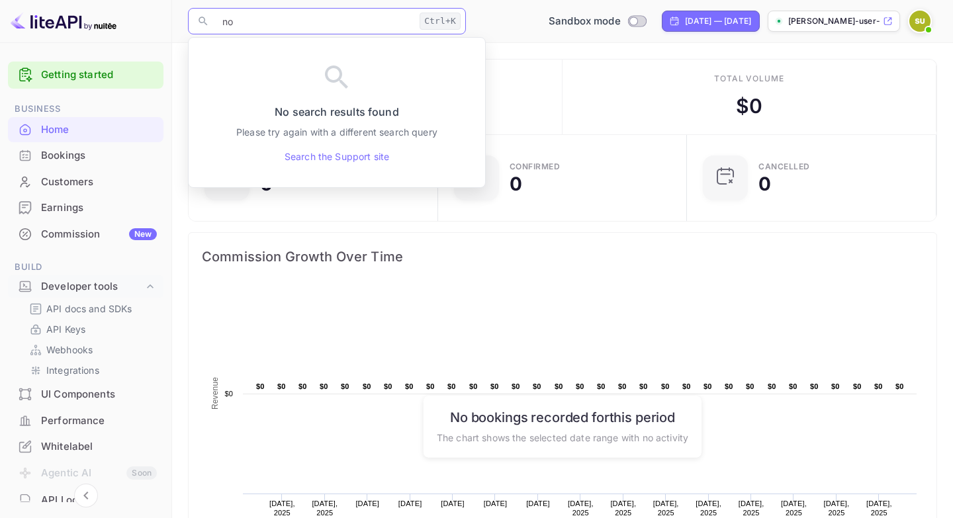
type input "n"
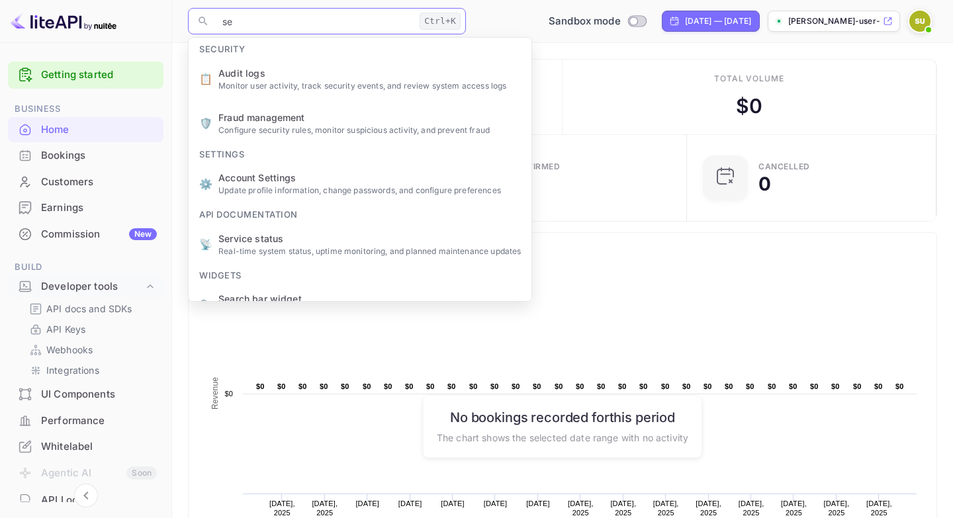
type input "s"
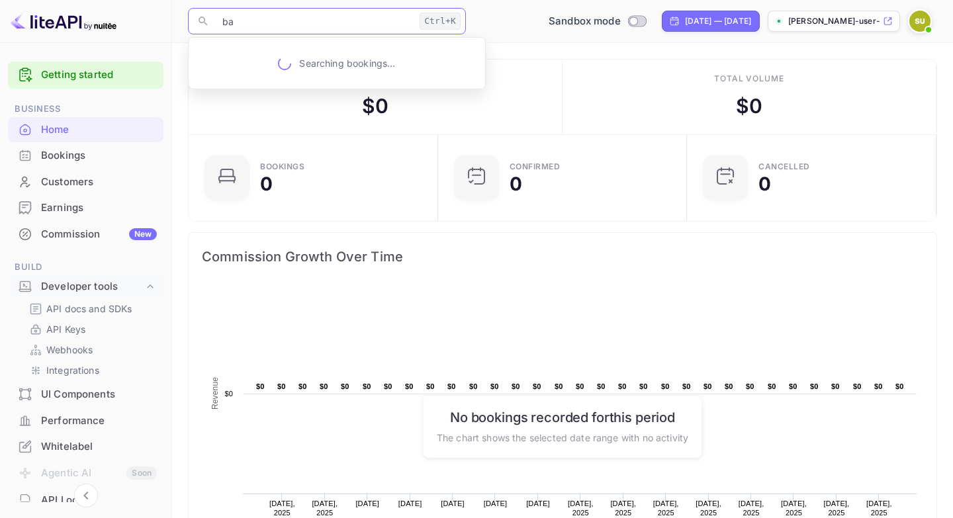
type input "b"
type input "d"
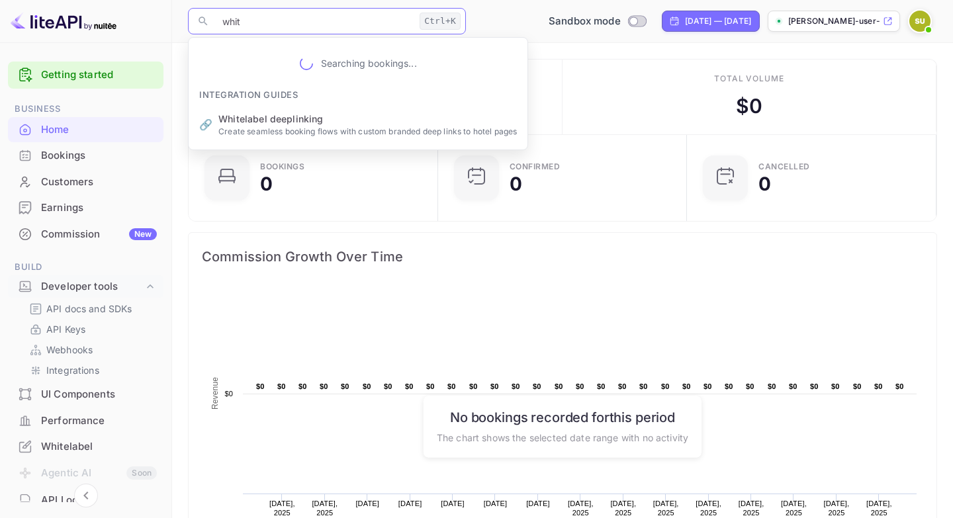
type input "white"
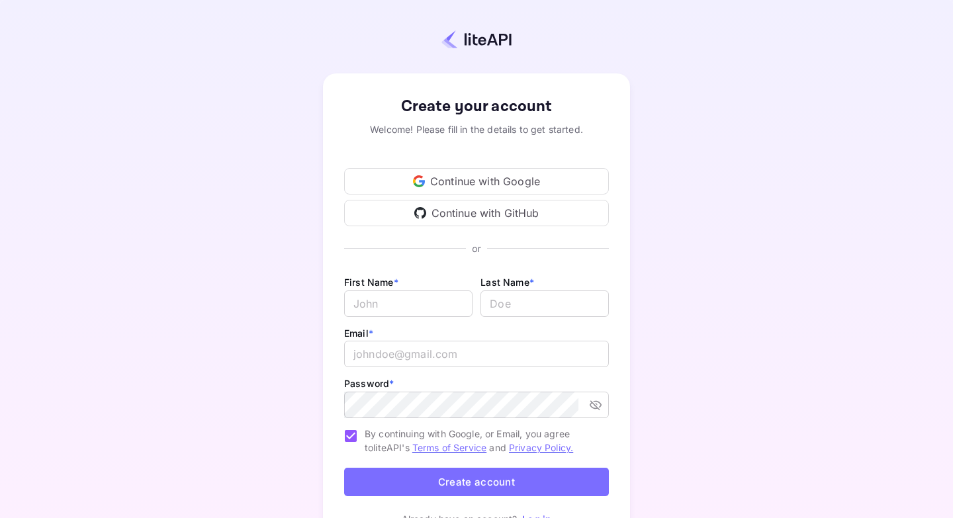
click at [542, 214] on div "Continue with GitHub" at bounding box center [476, 213] width 265 height 26
click at [448, 205] on div "Continue with GitHub" at bounding box center [476, 213] width 265 height 26
click at [500, 195] on div "Continue with Google" at bounding box center [476, 181] width 265 height 26
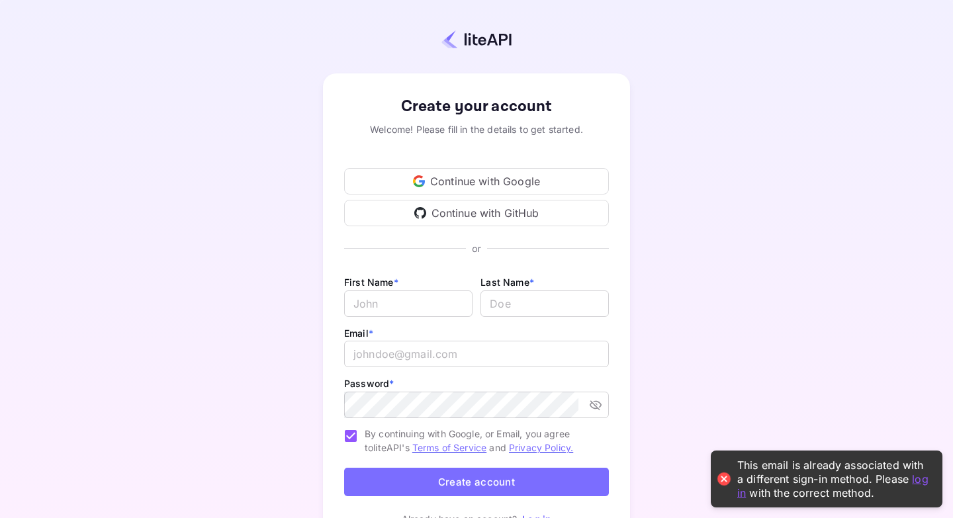
click at [519, 211] on div "Continue with GitHub" at bounding box center [476, 213] width 265 height 26
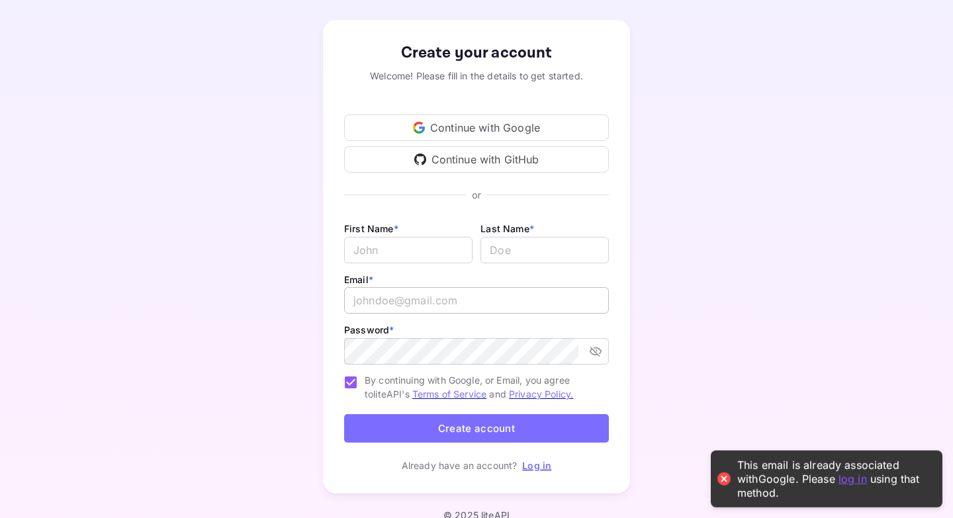
scroll to position [72, 0]
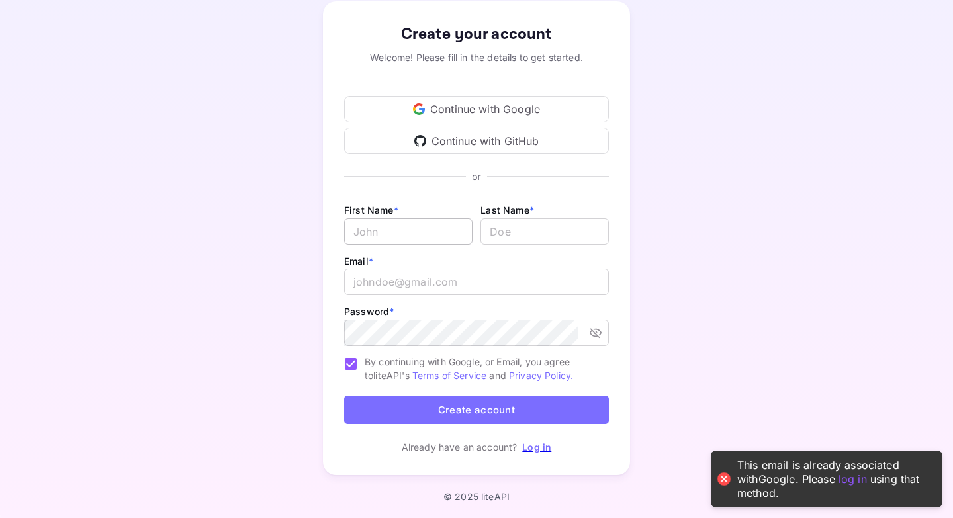
click at [426, 226] on input "Email *" at bounding box center [408, 231] width 128 height 26
